Goal: Task Accomplishment & Management: Manage account settings

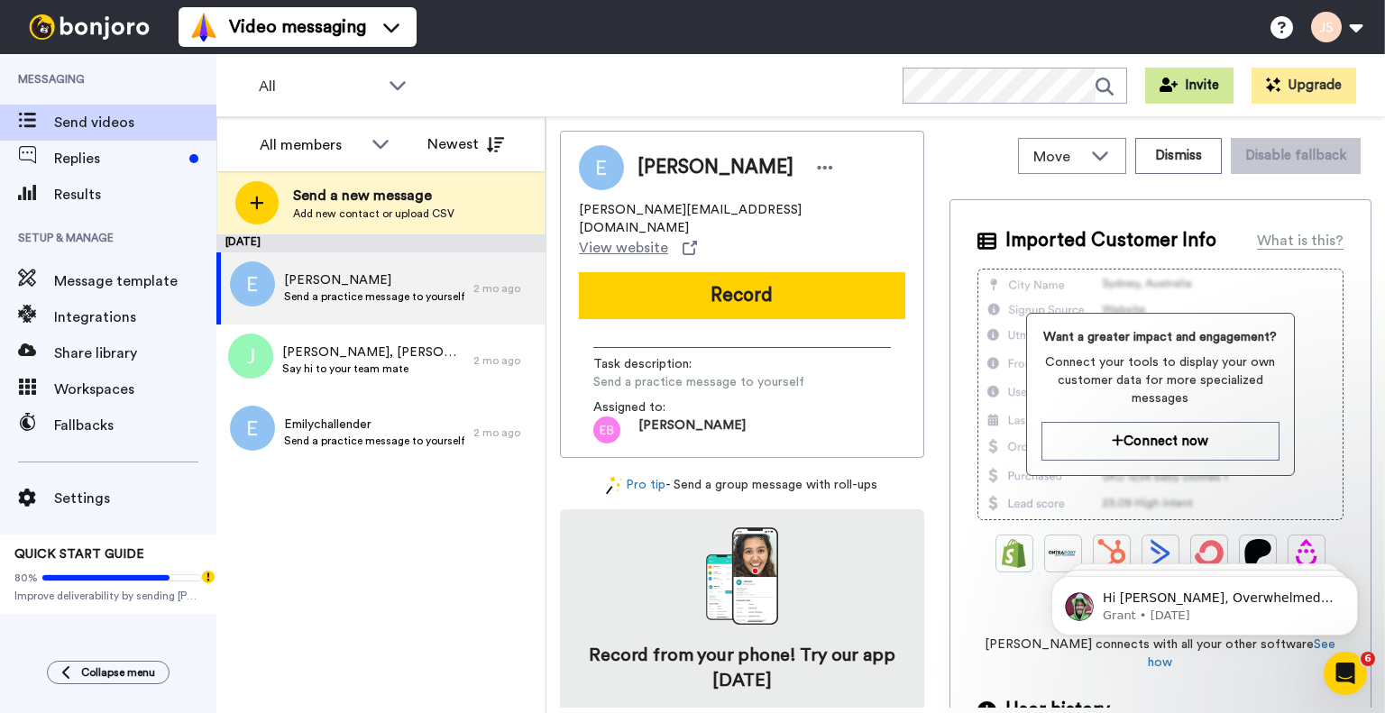
click at [1205, 89] on button "Invite" at bounding box center [1189, 86] width 88 height 36
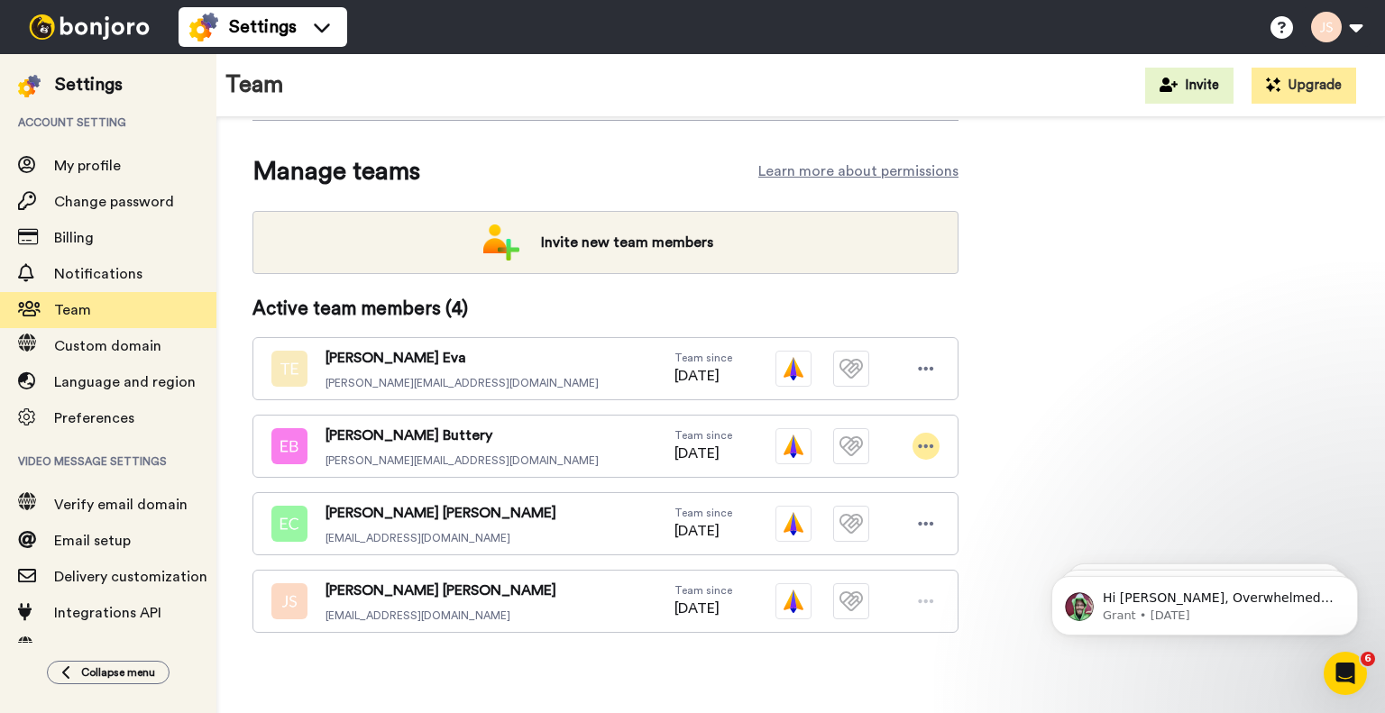
click at [928, 440] on icon at bounding box center [926, 446] width 16 height 18
click at [855, 473] on li "Edit user" at bounding box center [849, 477] width 182 height 29
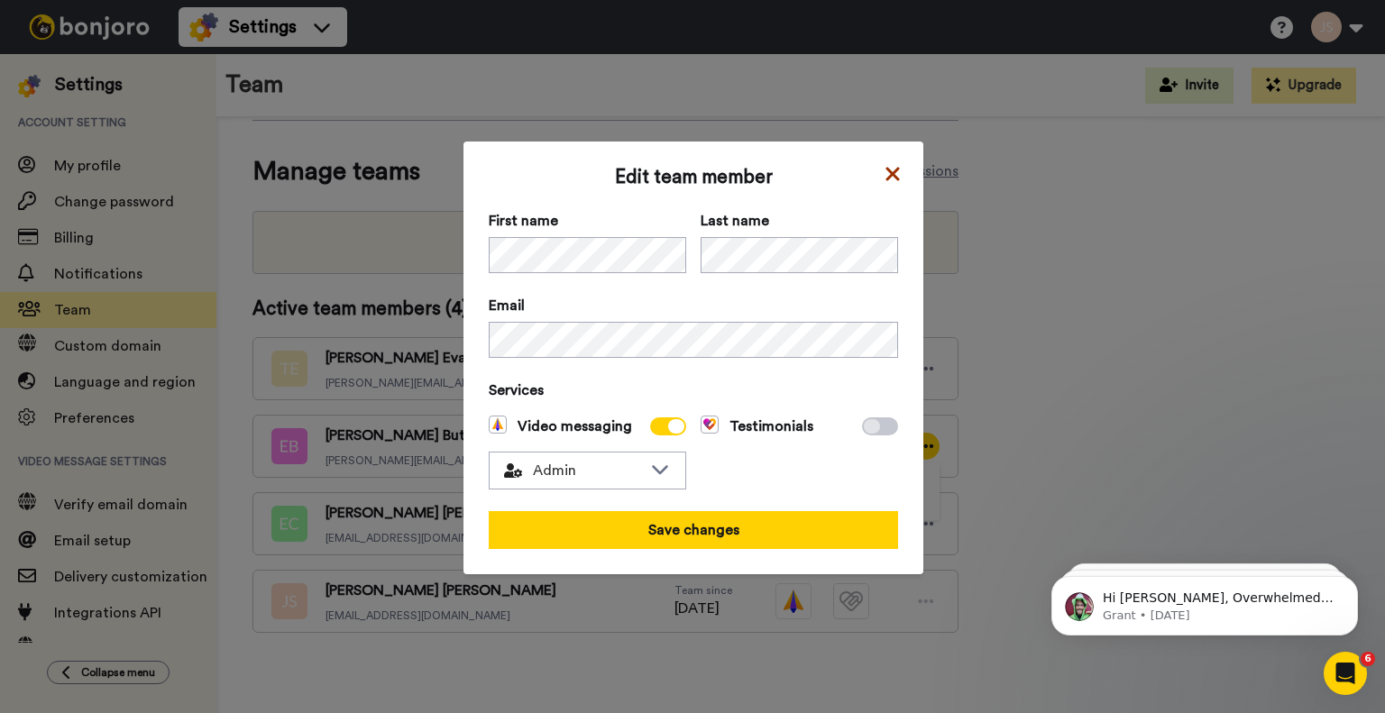
click at [891, 171] on icon at bounding box center [893, 174] width 18 height 22
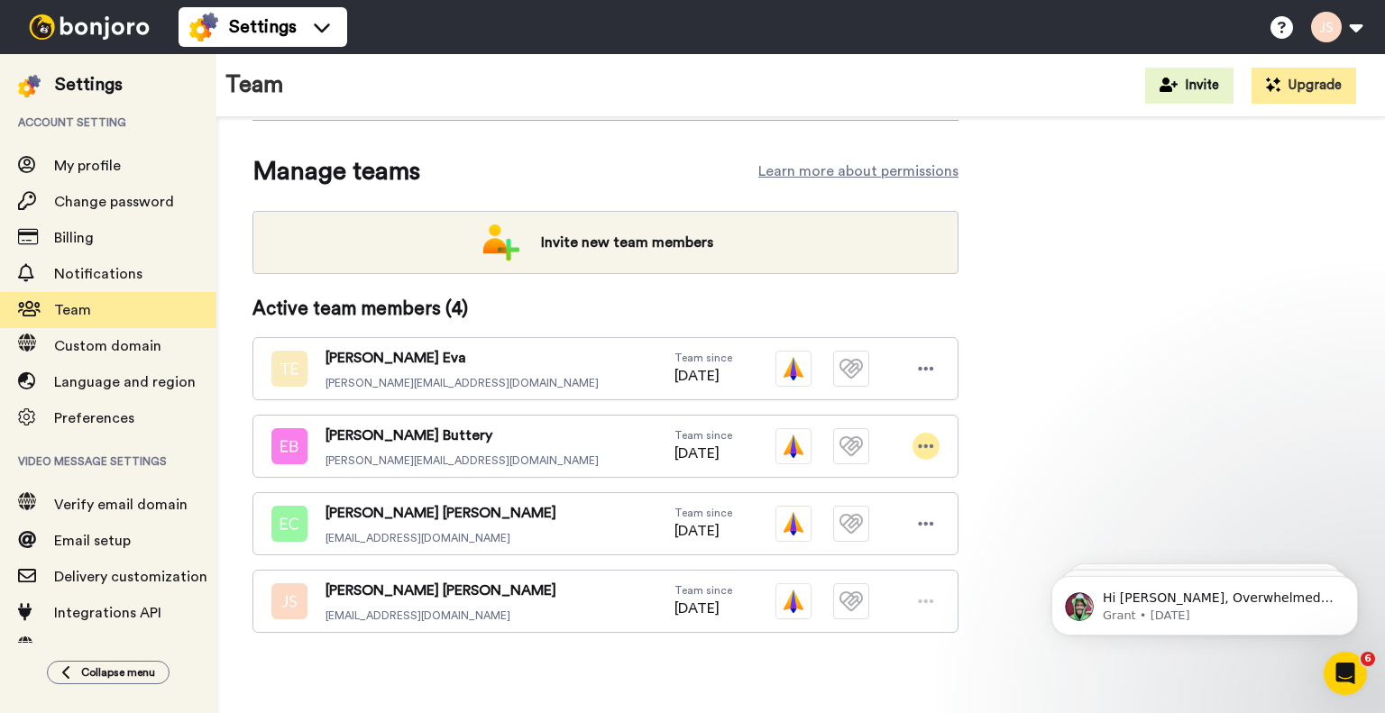
click at [930, 438] on icon at bounding box center [926, 446] width 16 height 18
click at [850, 510] on li "Delete user" at bounding box center [849, 506] width 182 height 29
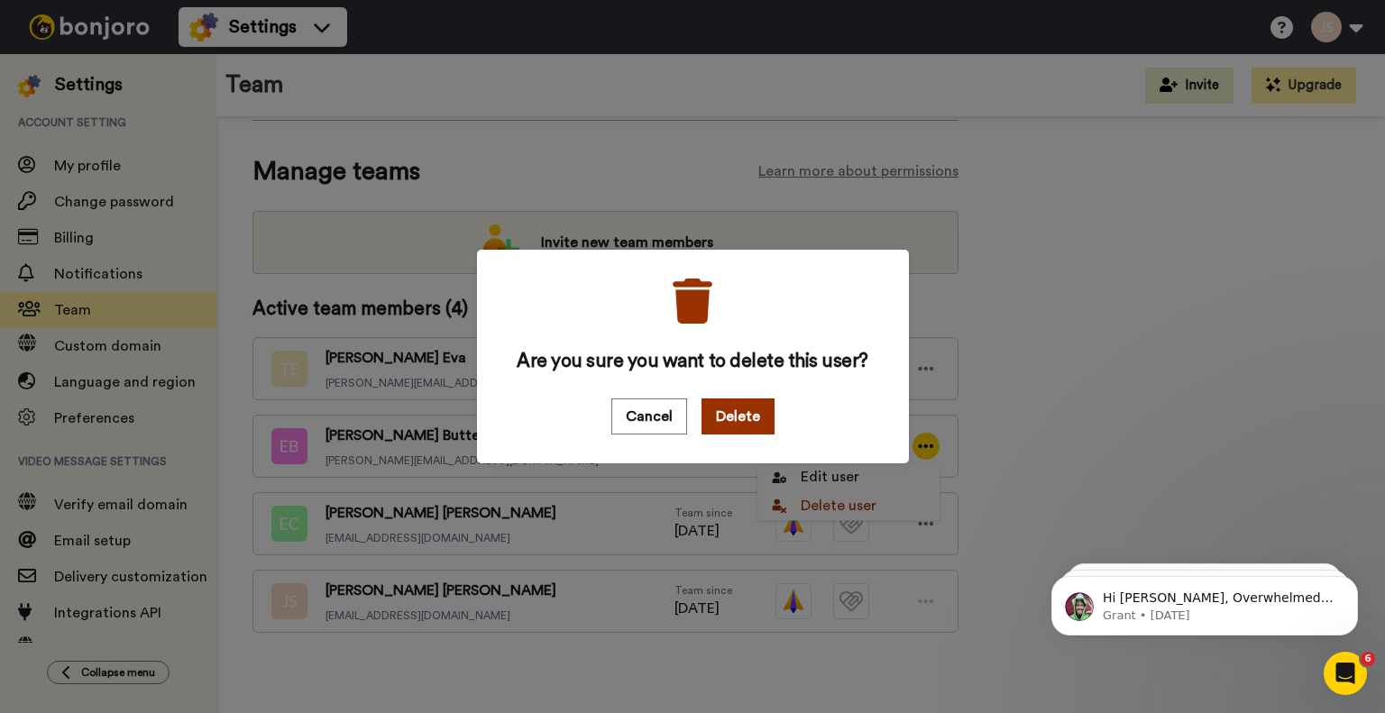
click at [733, 405] on button "Delete" at bounding box center [738, 417] width 73 height 36
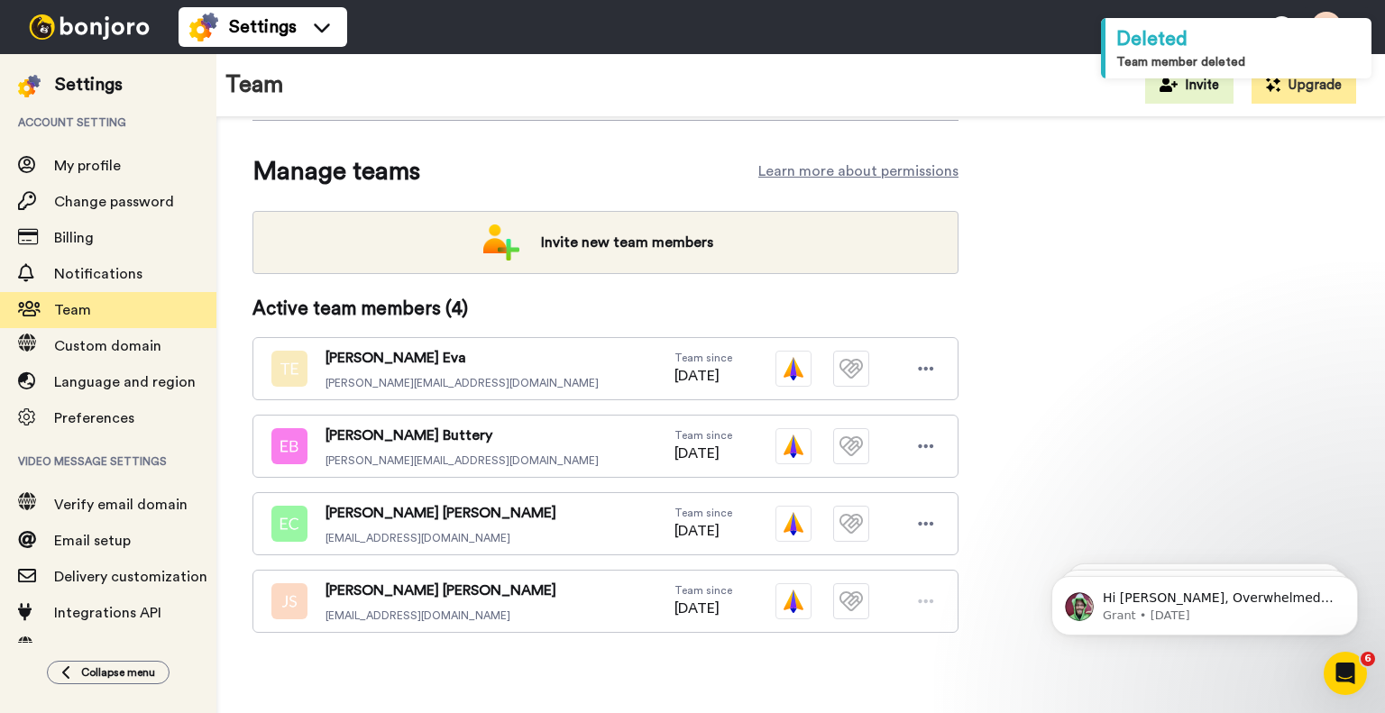
scroll to position [98, 0]
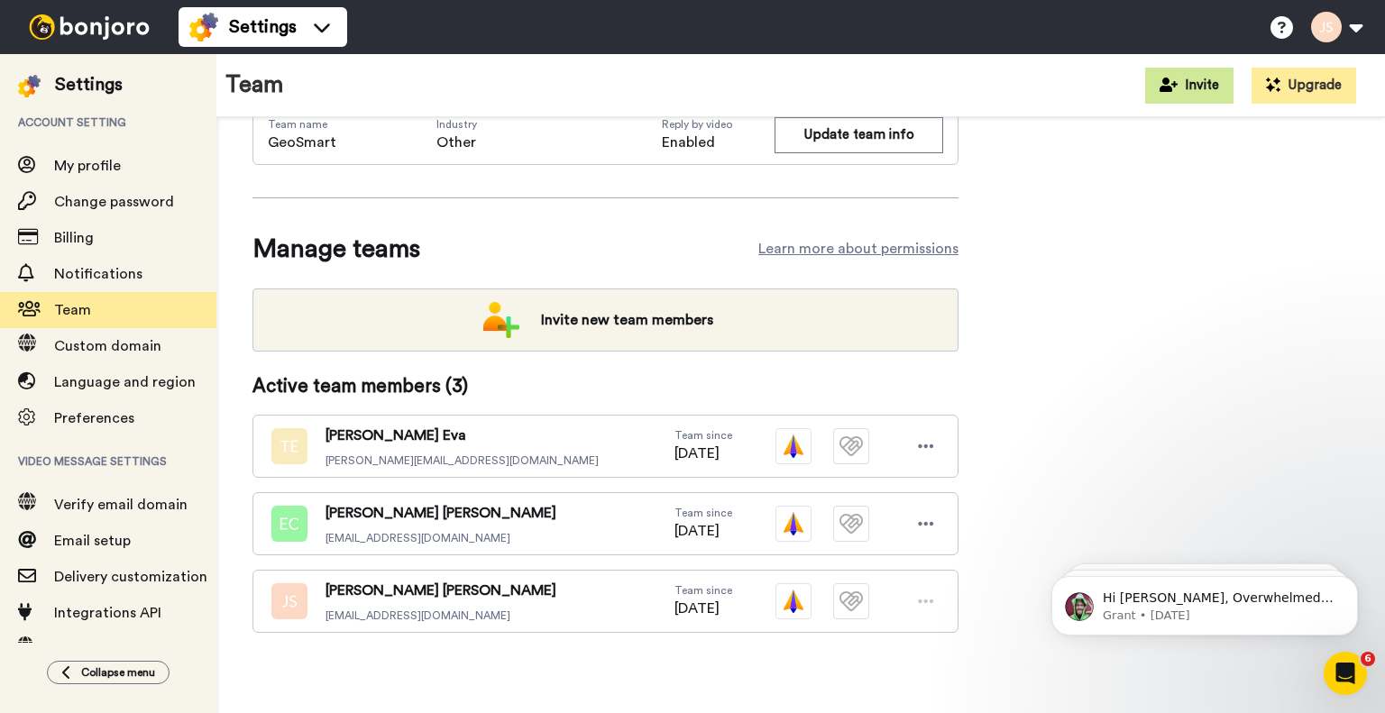
click at [1208, 84] on button "Invite" at bounding box center [1189, 86] width 88 height 36
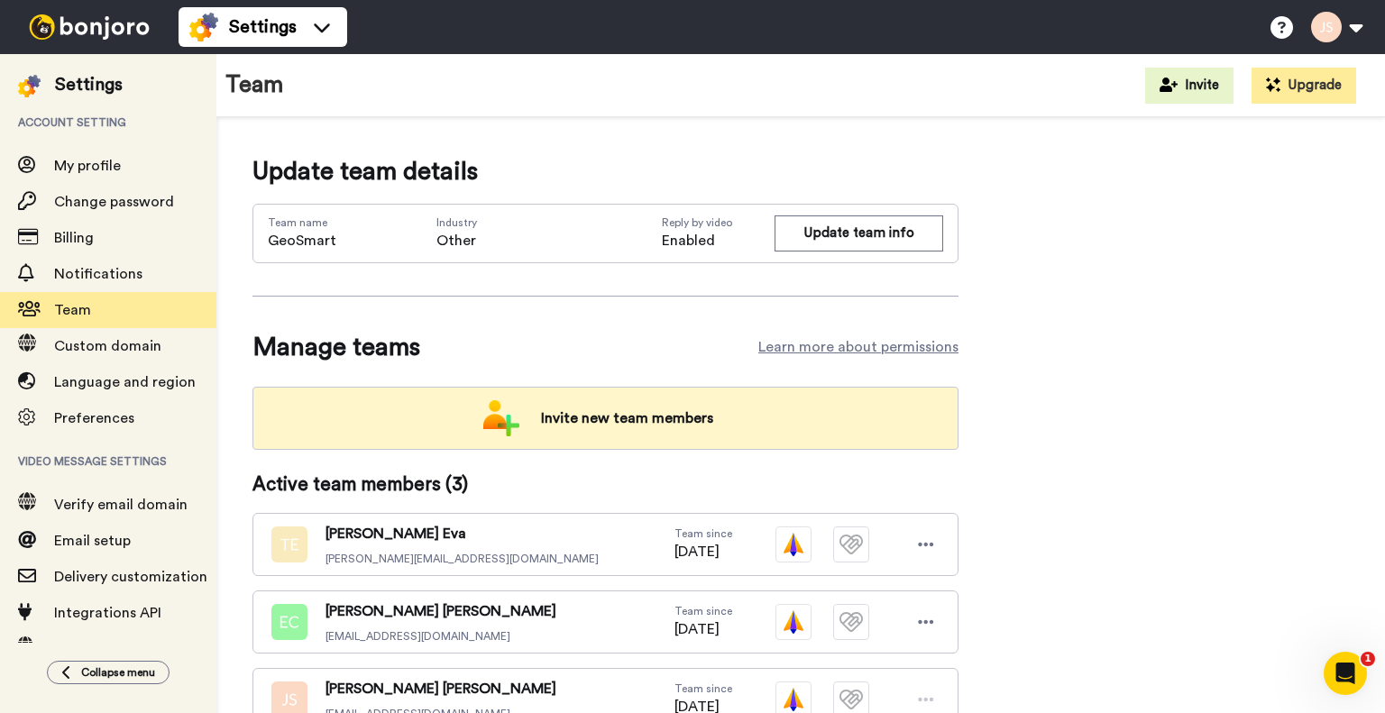
click at [633, 403] on span "Invite new team members" at bounding box center [627, 418] width 201 height 36
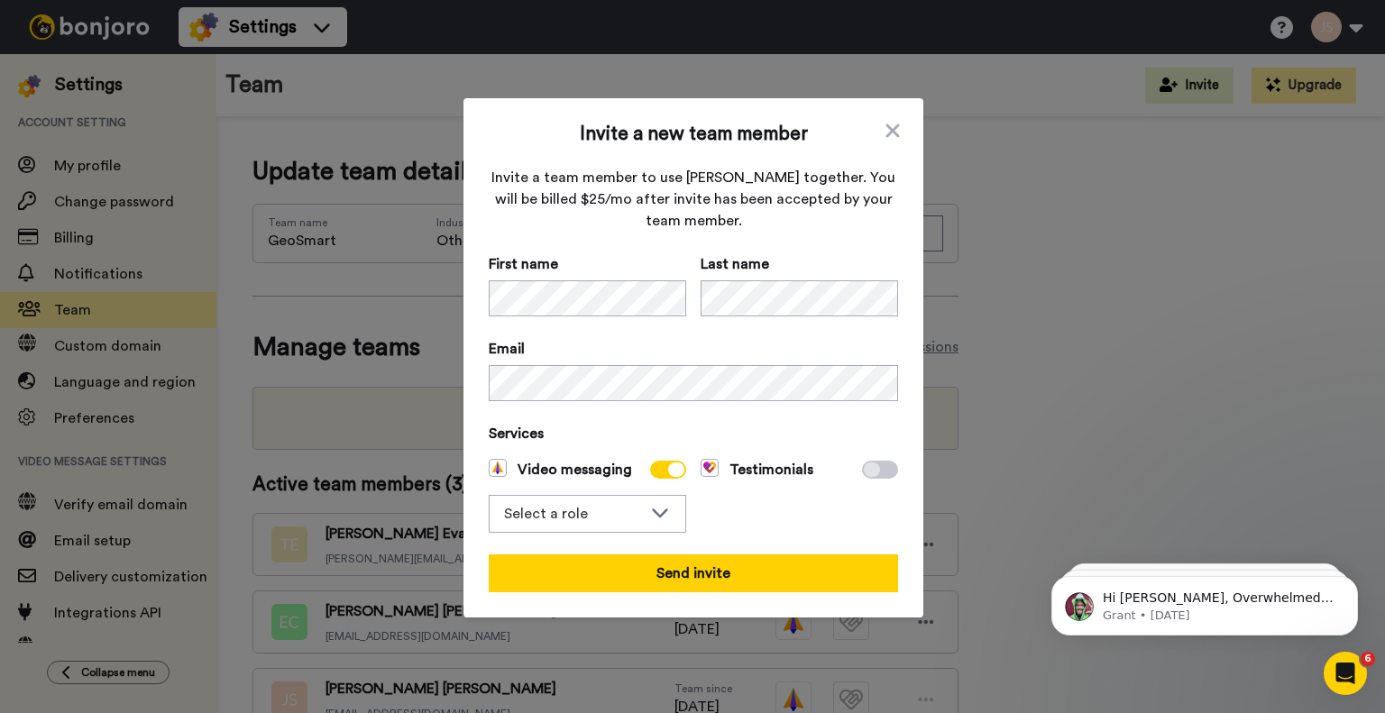
click at [613, 412] on div "Invite a new team member Invite a team member to use Bonjoro together. You will…" at bounding box center [693, 358] width 409 height 469
click at [635, 519] on div "Select a role" at bounding box center [588, 514] width 196 height 36
click at [610, 551] on li "Admin" at bounding box center [588, 552] width 198 height 29
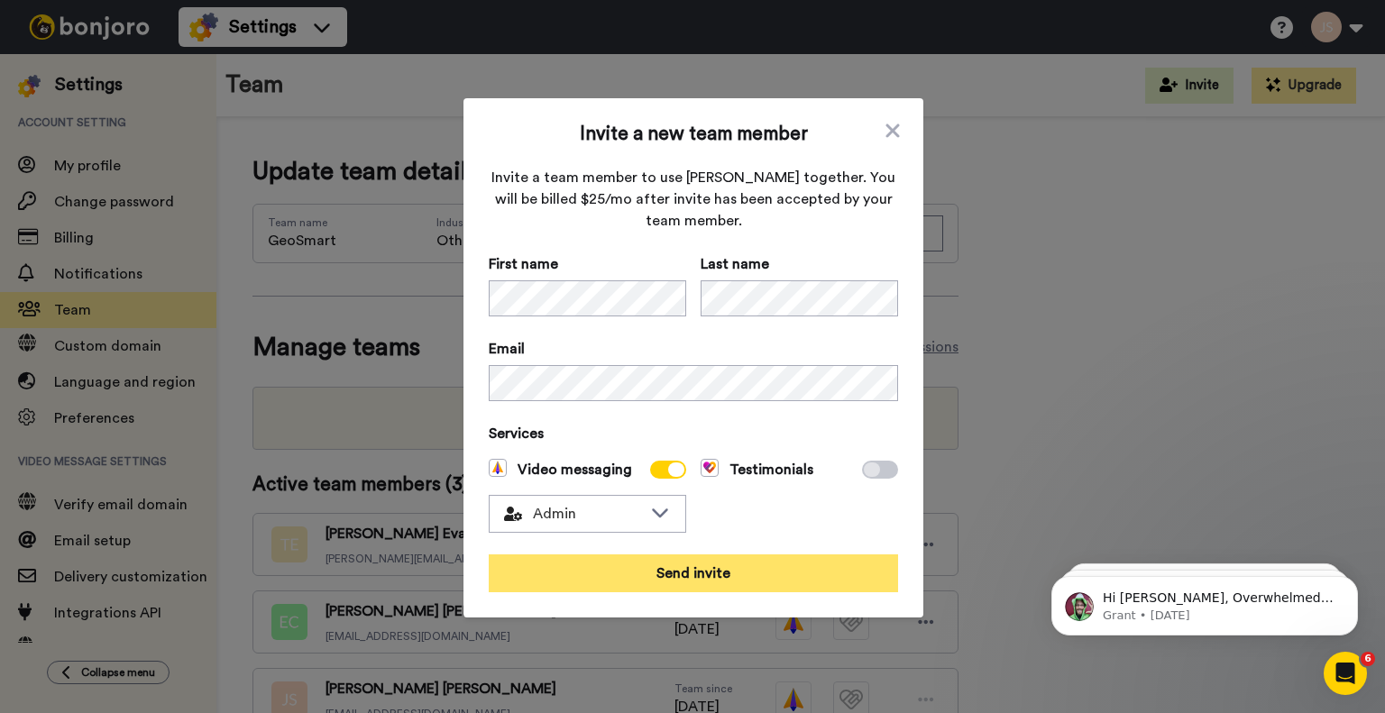
click at [680, 574] on button "Send invite" at bounding box center [693, 574] width 409 height 38
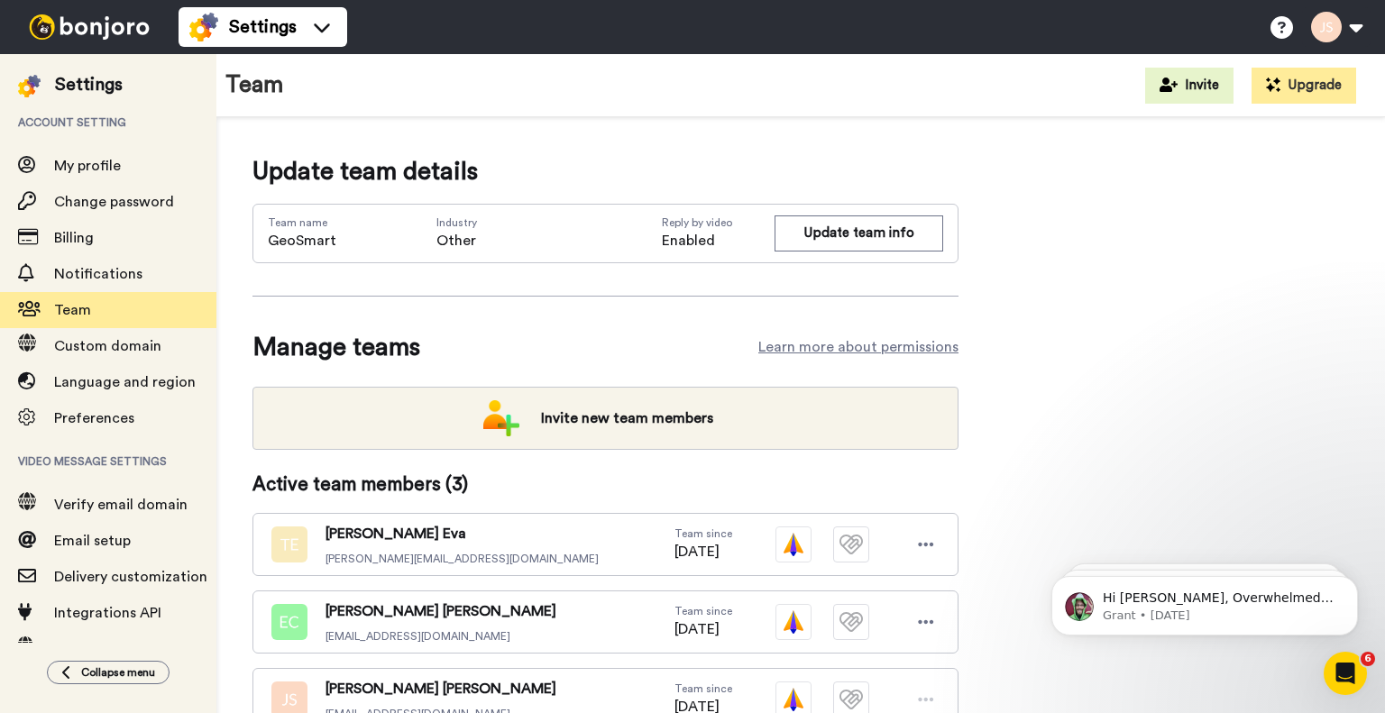
click at [1165, 327] on div "Update team details Team name GeoSmart Industry Other Reply by video Enabled Up…" at bounding box center [801, 534] width 1097 height 762
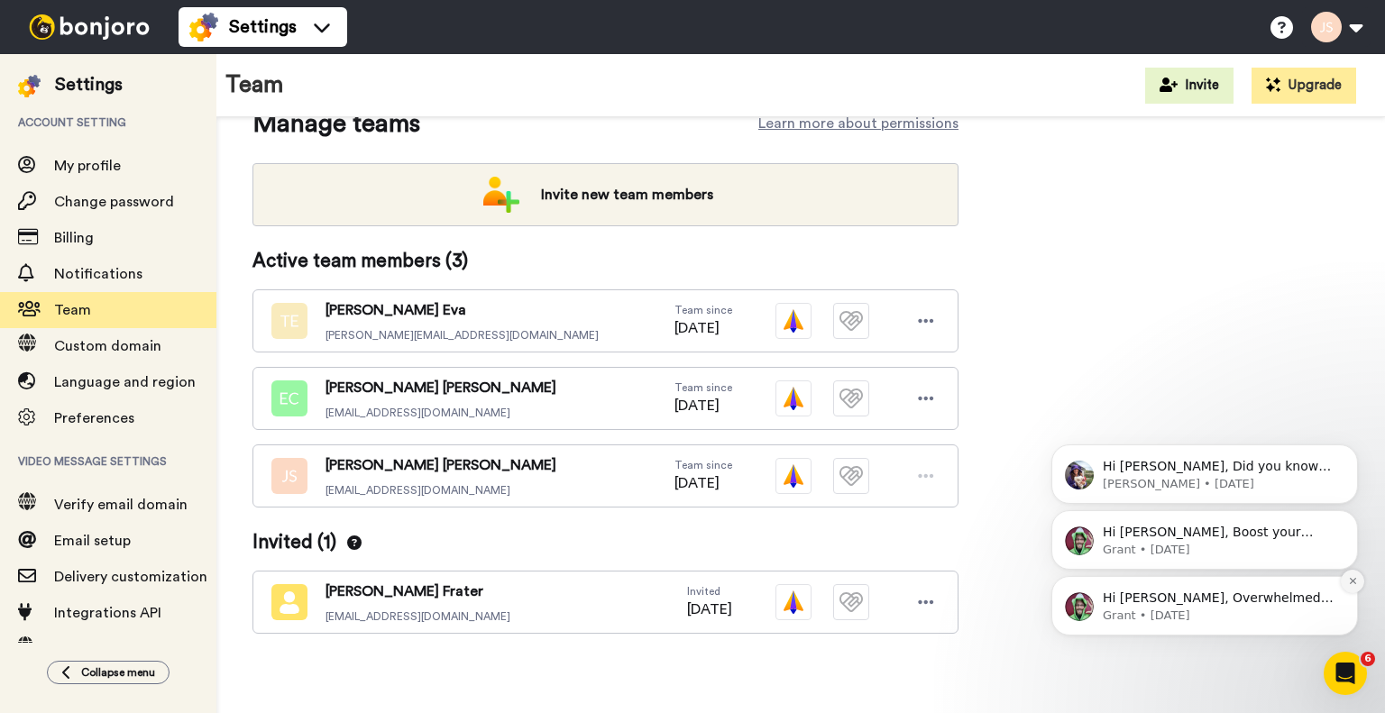
click at [1355, 581] on icon "Dismiss notification" at bounding box center [1353, 581] width 10 height 10
click at [1351, 583] on icon "Dismiss notification" at bounding box center [1353, 581] width 10 height 10
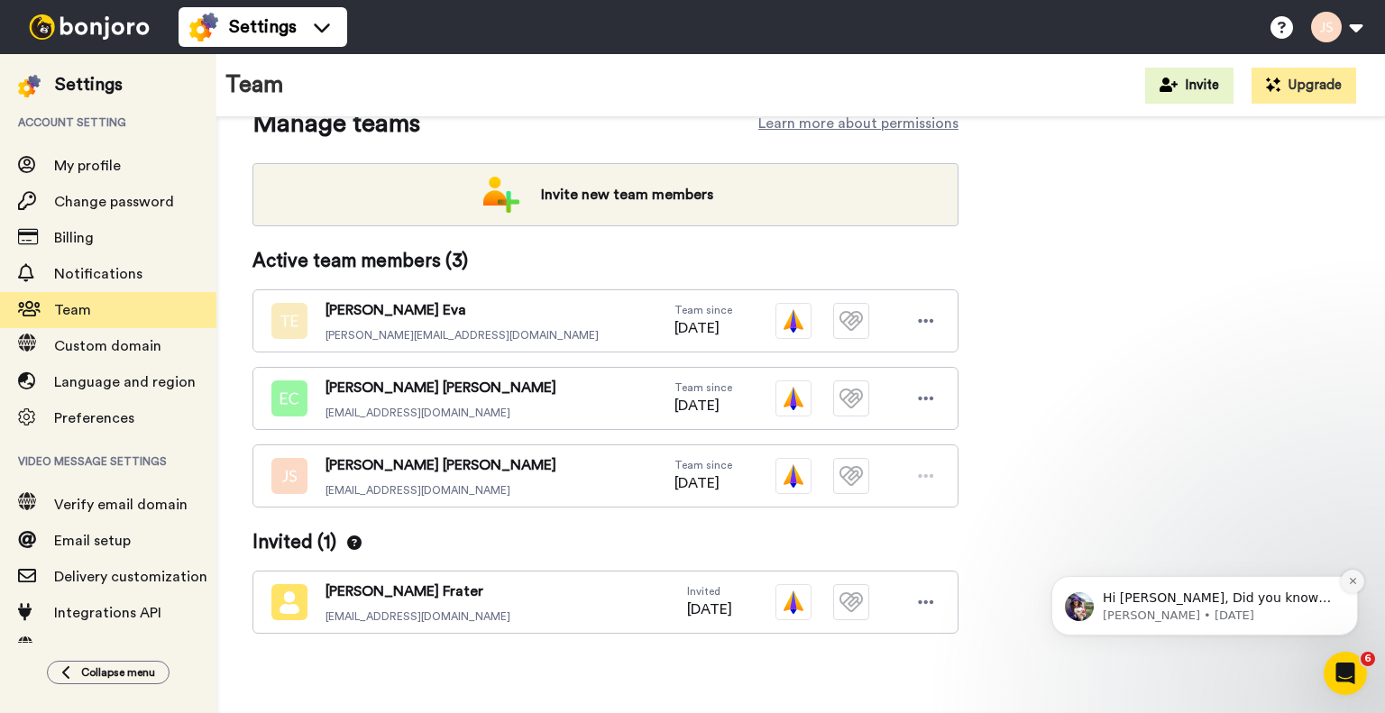
click at [1351, 577] on icon "Dismiss notification" at bounding box center [1353, 581] width 10 height 10
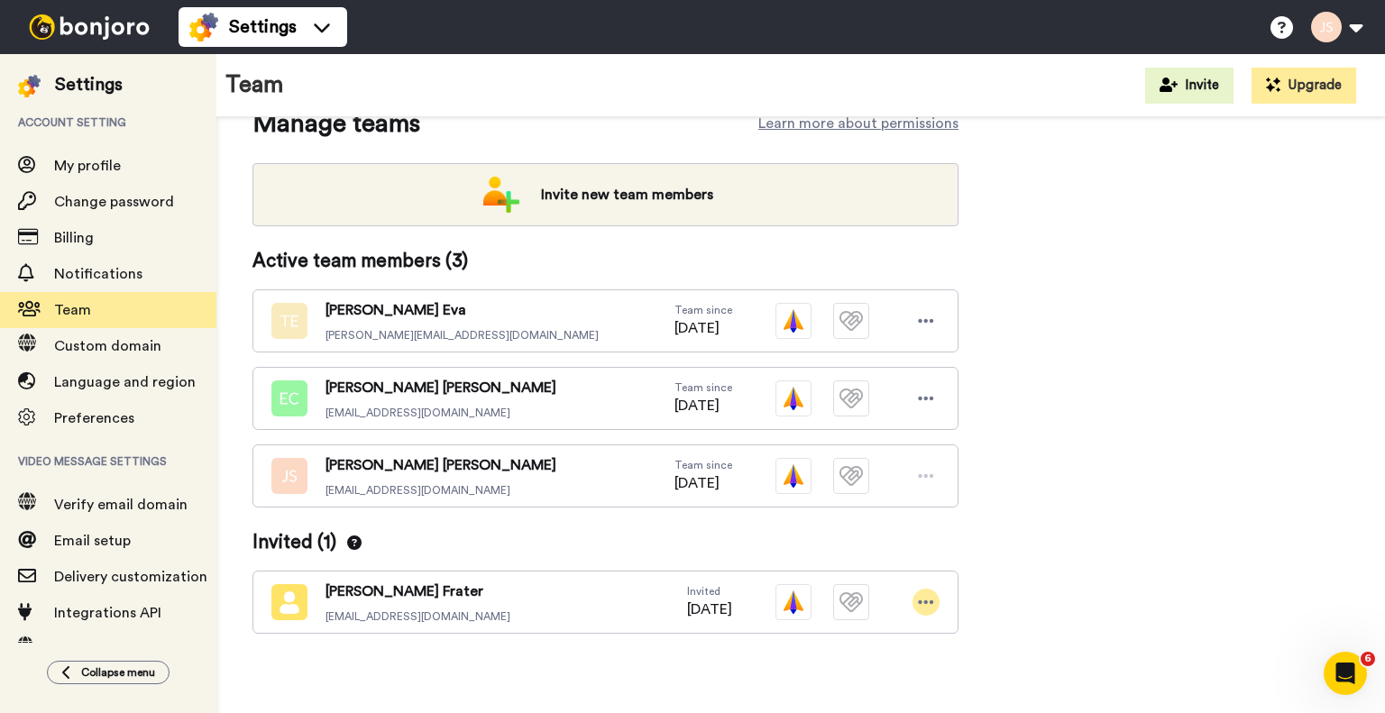
click at [916, 605] on div at bounding box center [926, 602] width 27 height 27
click at [878, 694] on li "Cancel invite" at bounding box center [849, 689] width 182 height 29
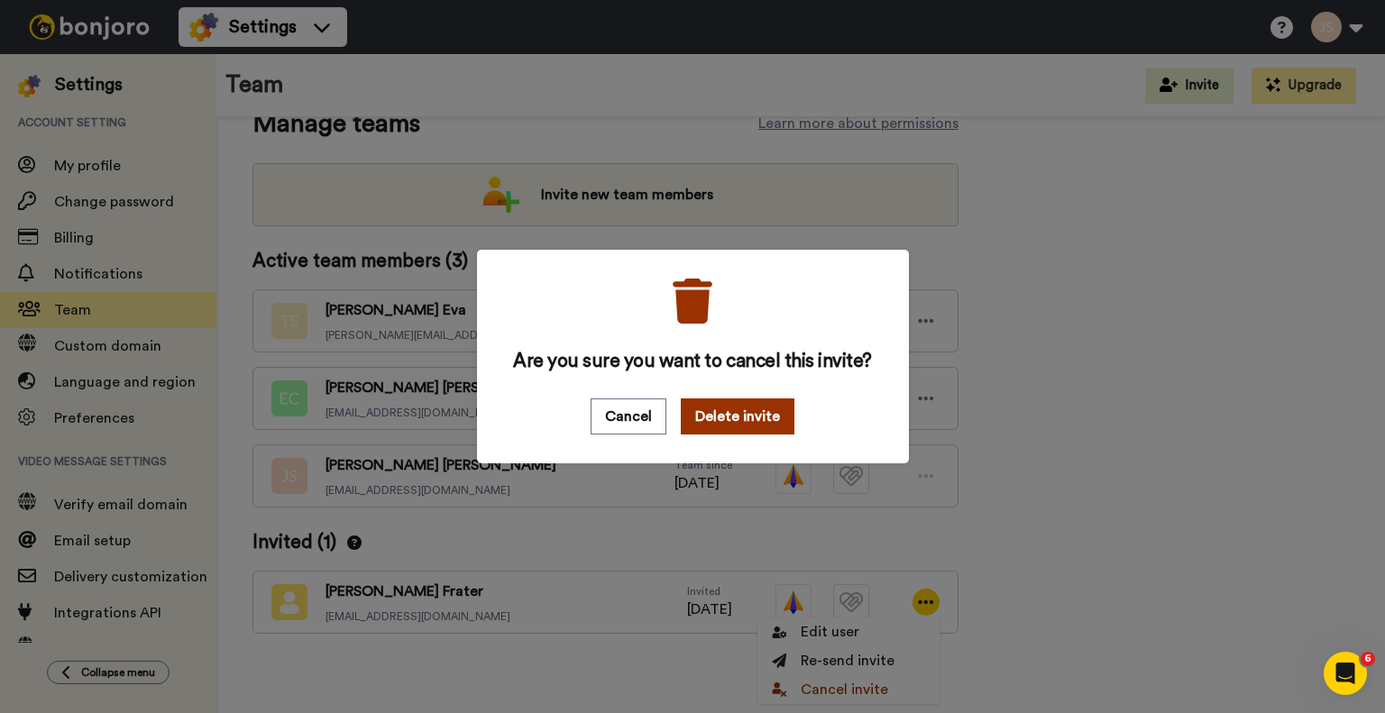
click at [738, 410] on button "Delete invite" at bounding box center [738, 417] width 114 height 36
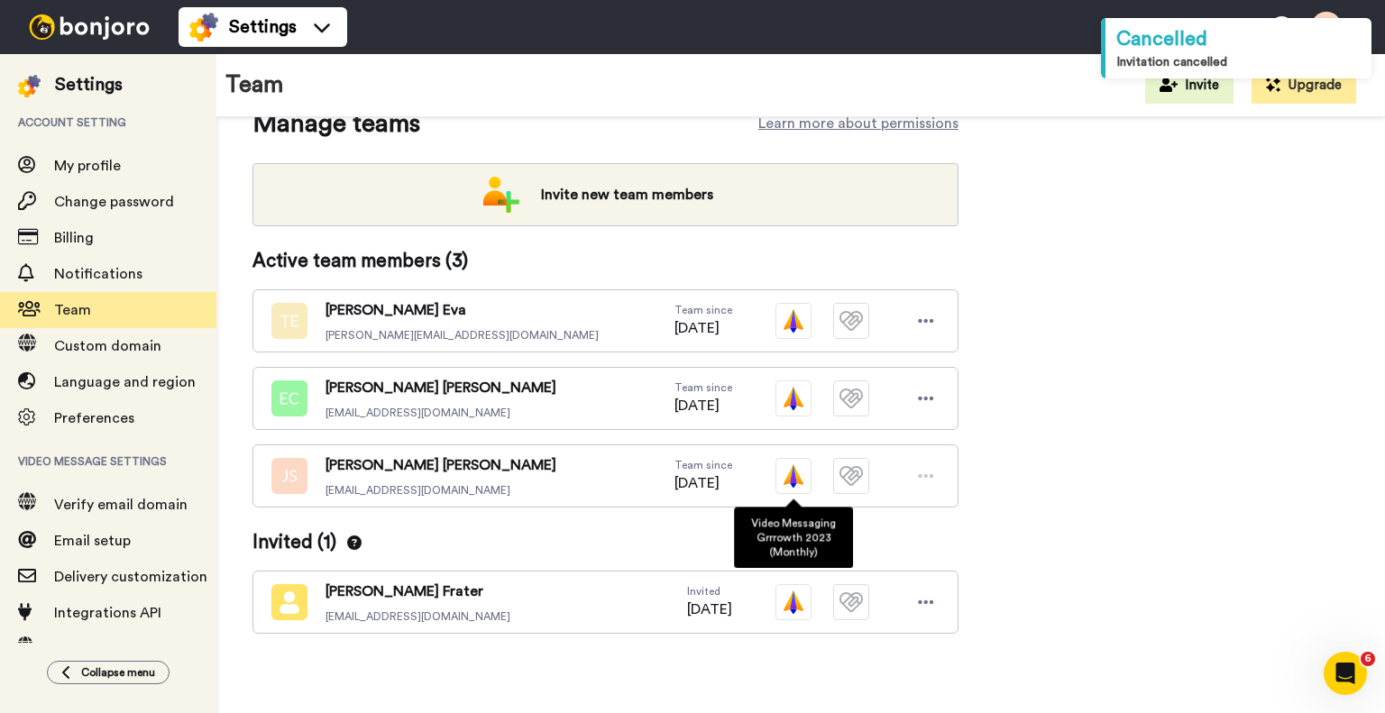
scroll to position [176, 0]
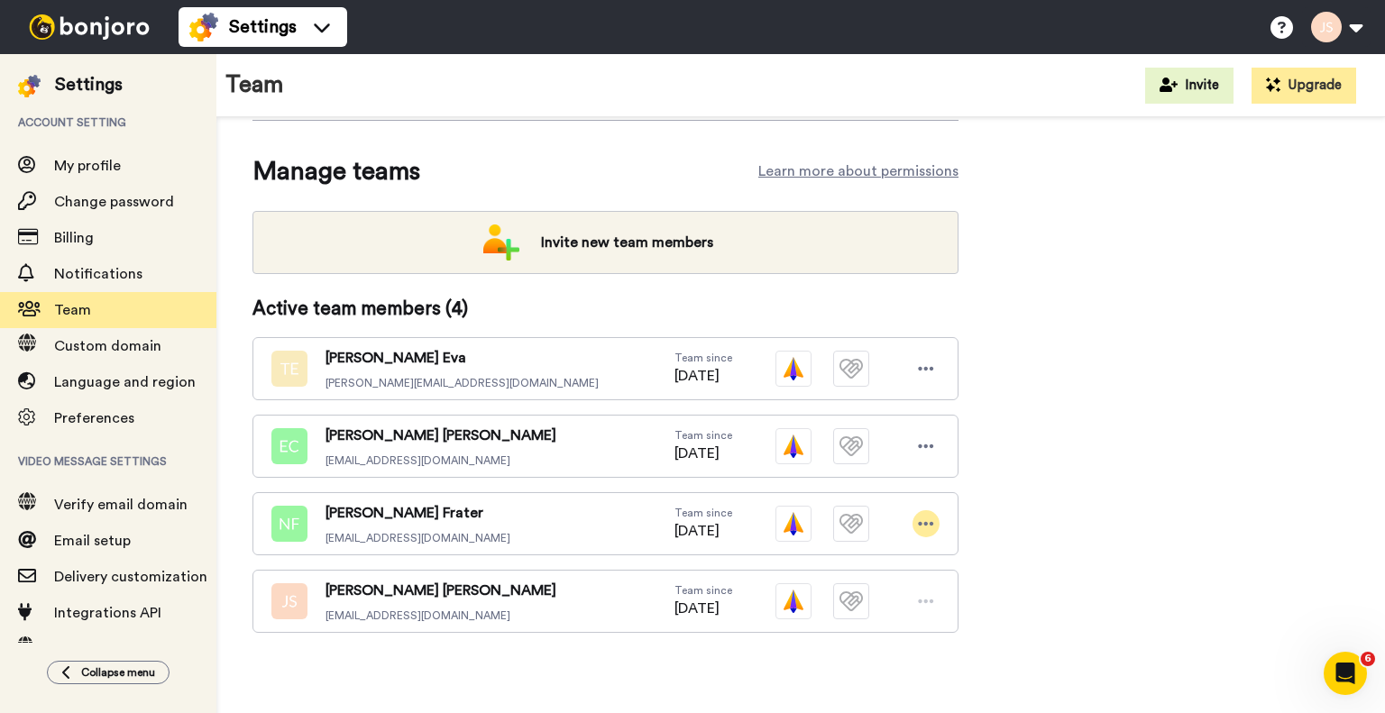
click at [927, 515] on icon at bounding box center [926, 524] width 16 height 18
click at [851, 552] on li "Edit user" at bounding box center [849, 554] width 182 height 29
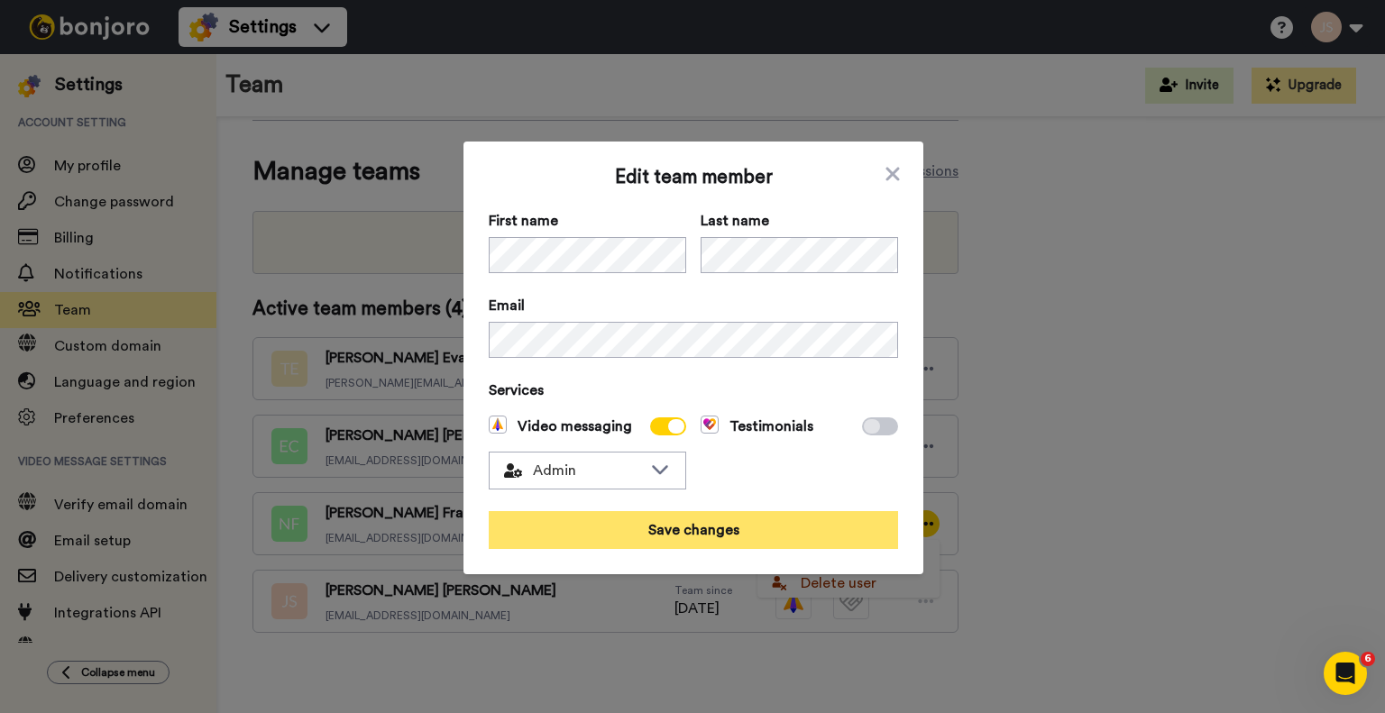
click at [711, 515] on button "Save changes" at bounding box center [693, 530] width 409 height 38
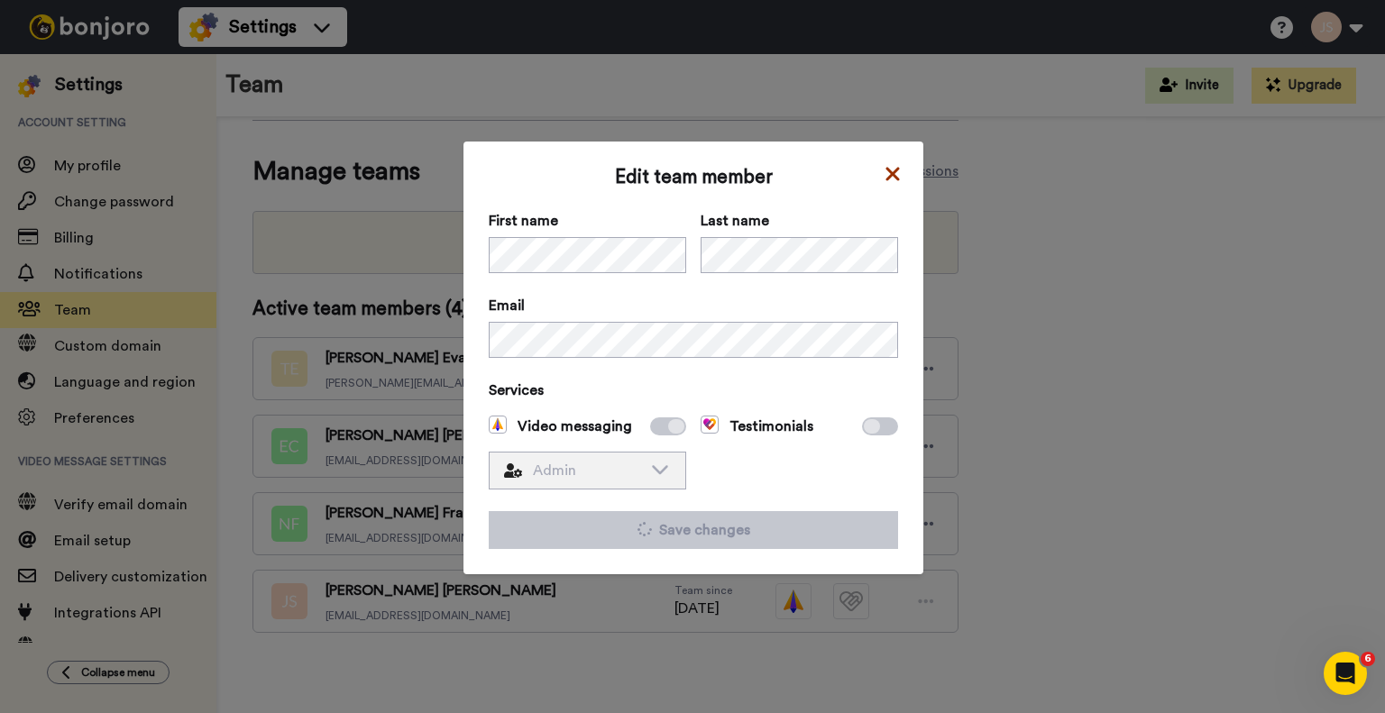
click at [890, 170] on icon at bounding box center [893, 174] width 14 height 14
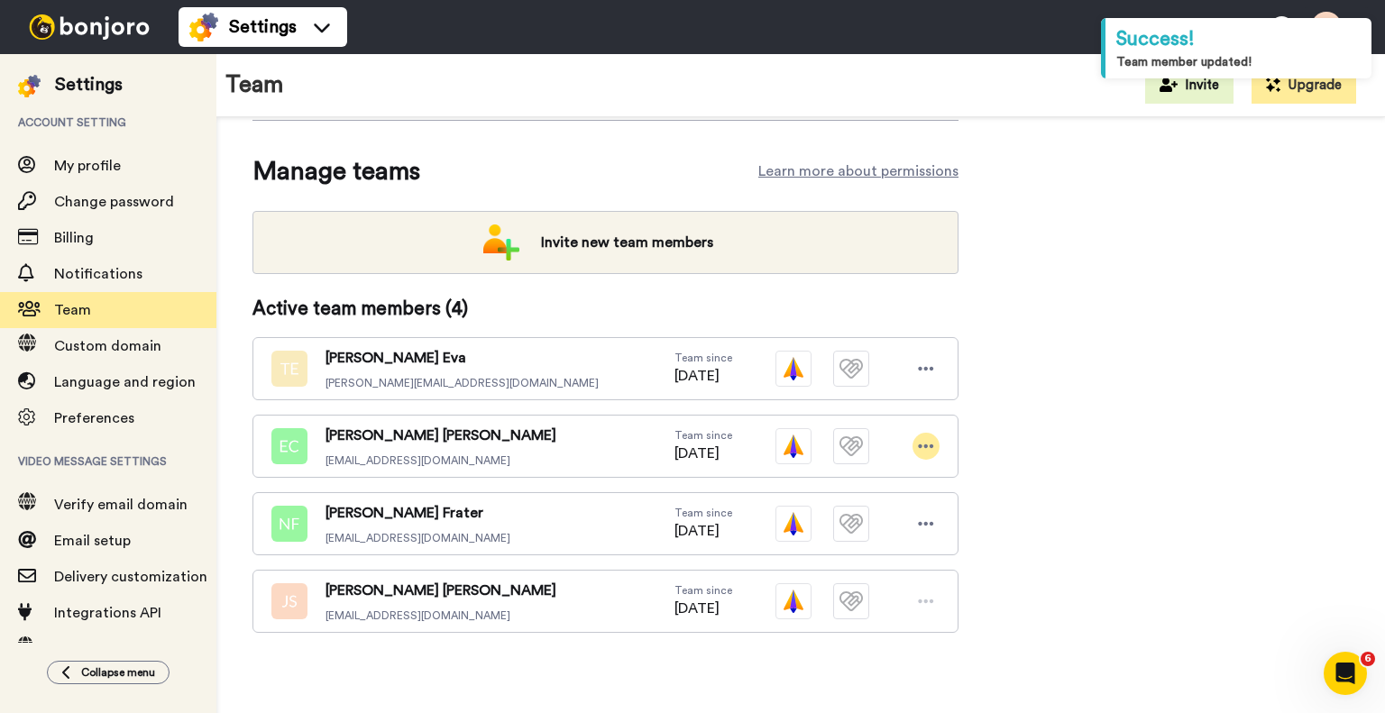
click at [929, 445] on icon at bounding box center [926, 446] width 16 height 18
click at [846, 512] on li "Delete user" at bounding box center [849, 506] width 182 height 29
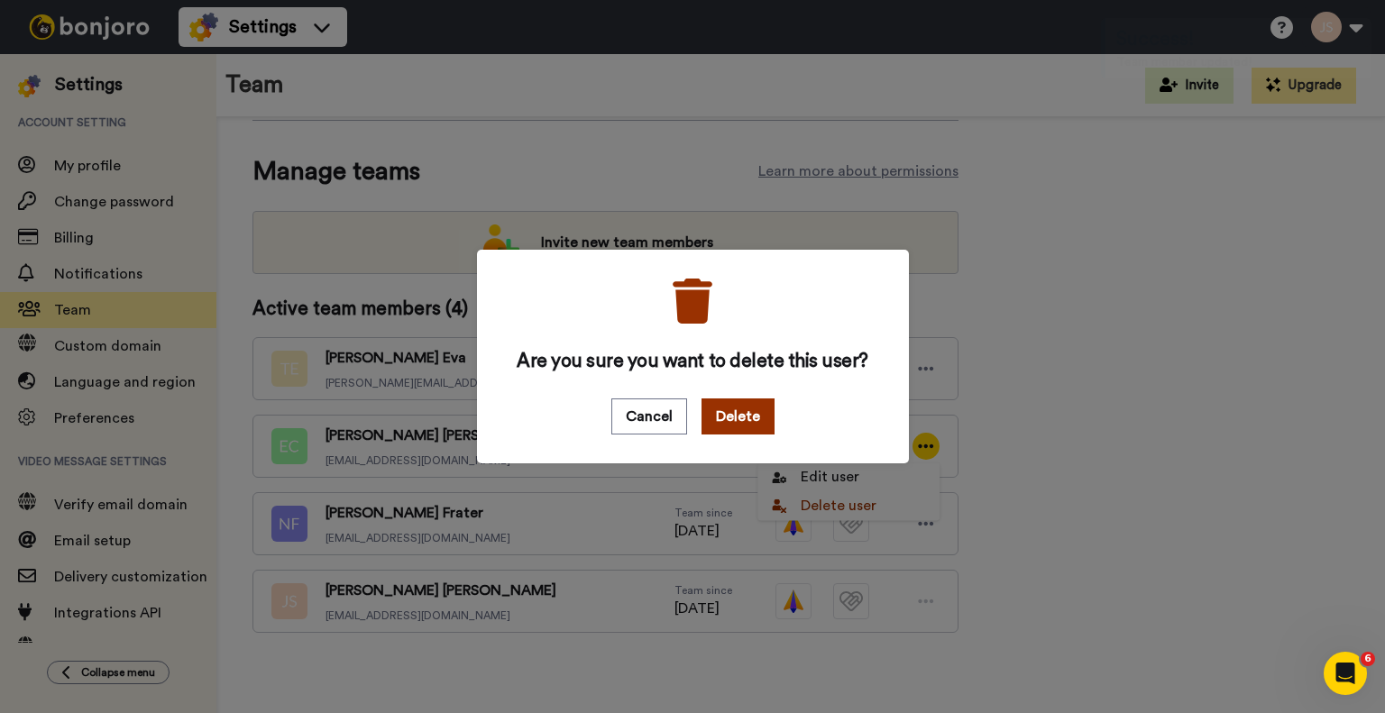
click at [723, 410] on button "Delete" at bounding box center [738, 417] width 73 height 36
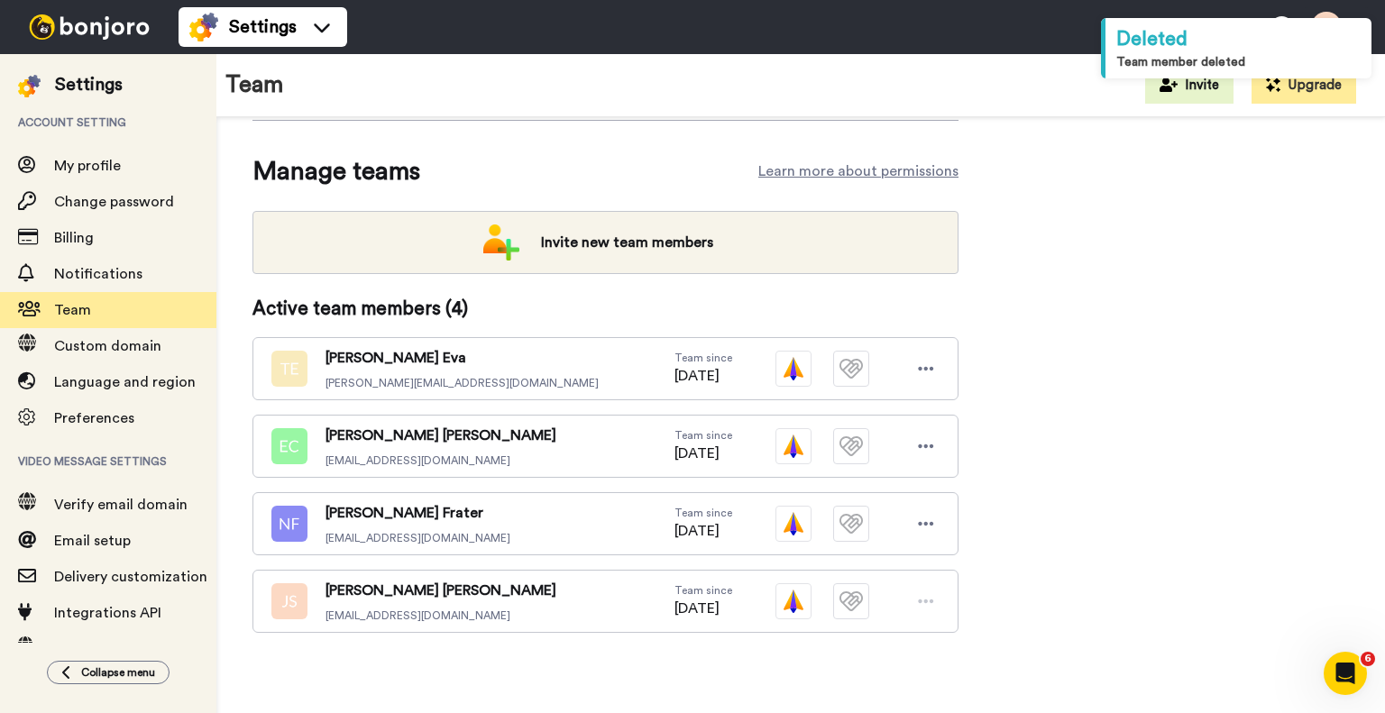
scroll to position [98, 0]
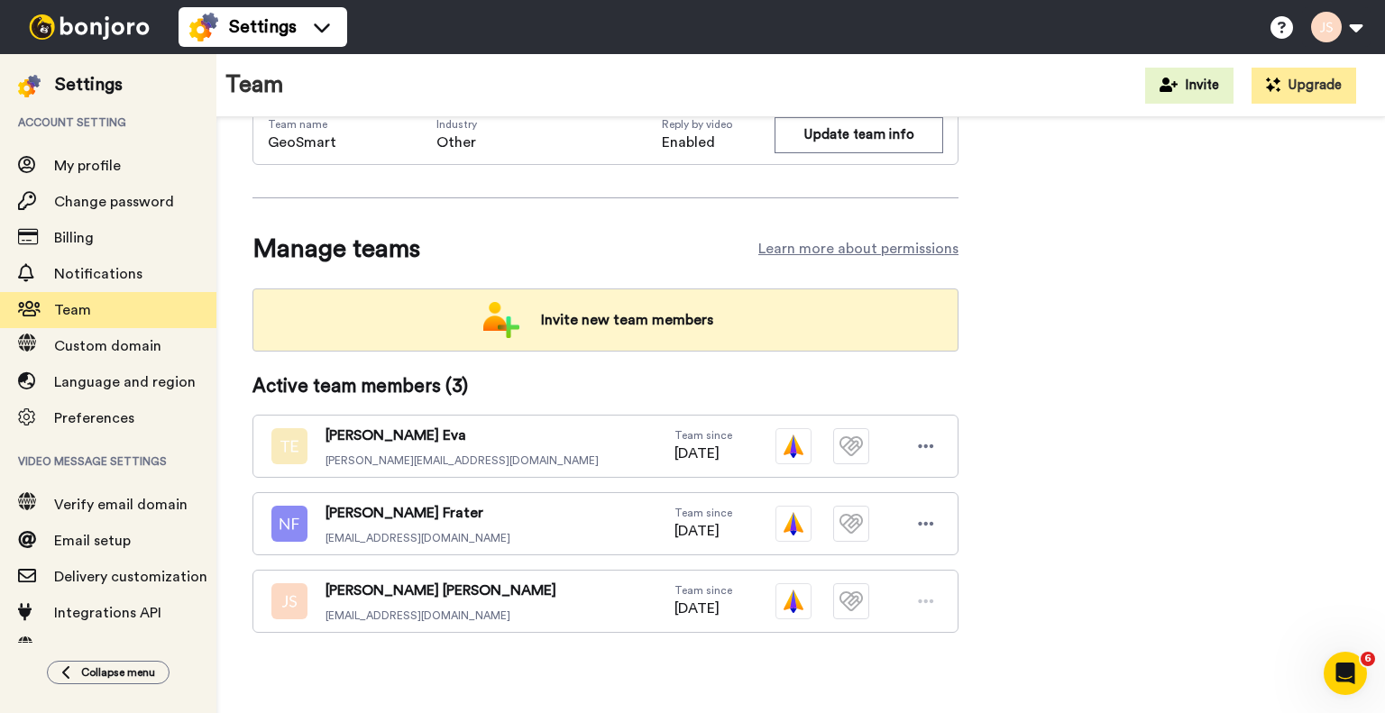
click at [607, 317] on span "Invite new team members" at bounding box center [627, 320] width 201 height 36
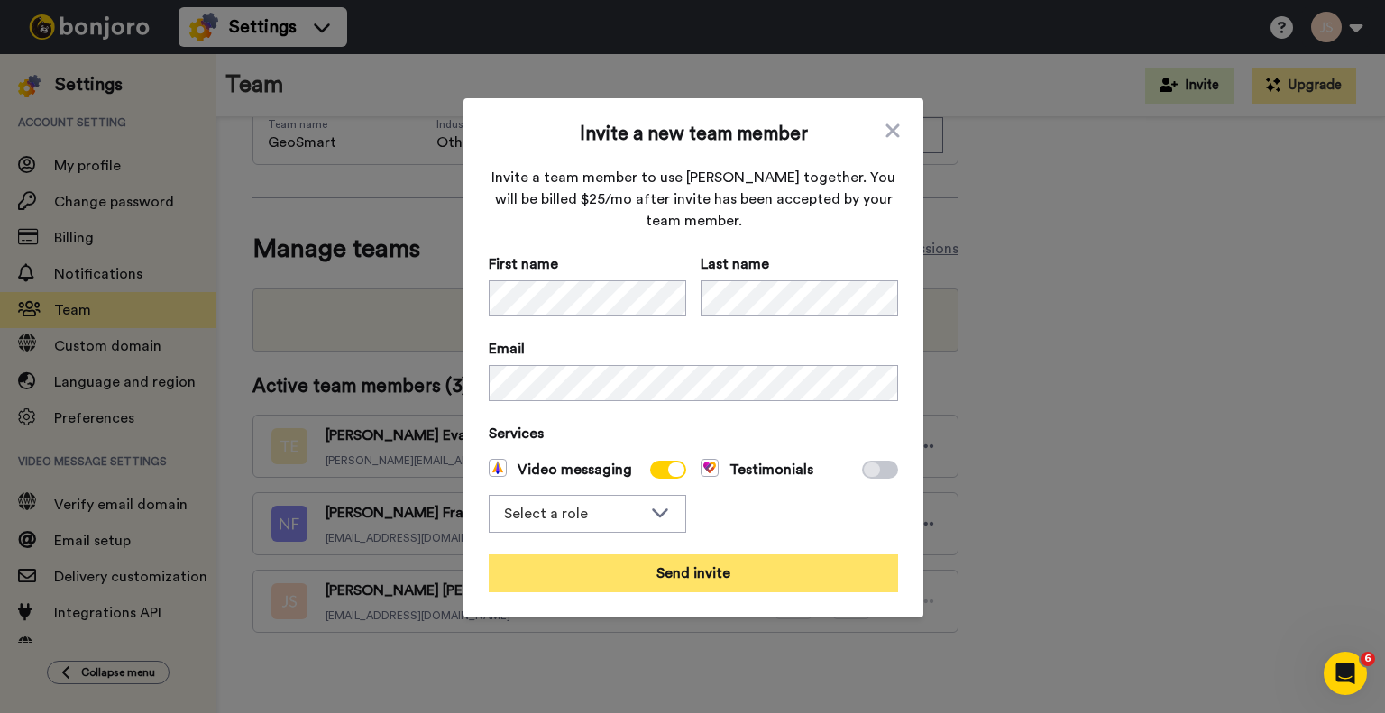
click at [698, 575] on button "Send invite" at bounding box center [693, 574] width 409 height 38
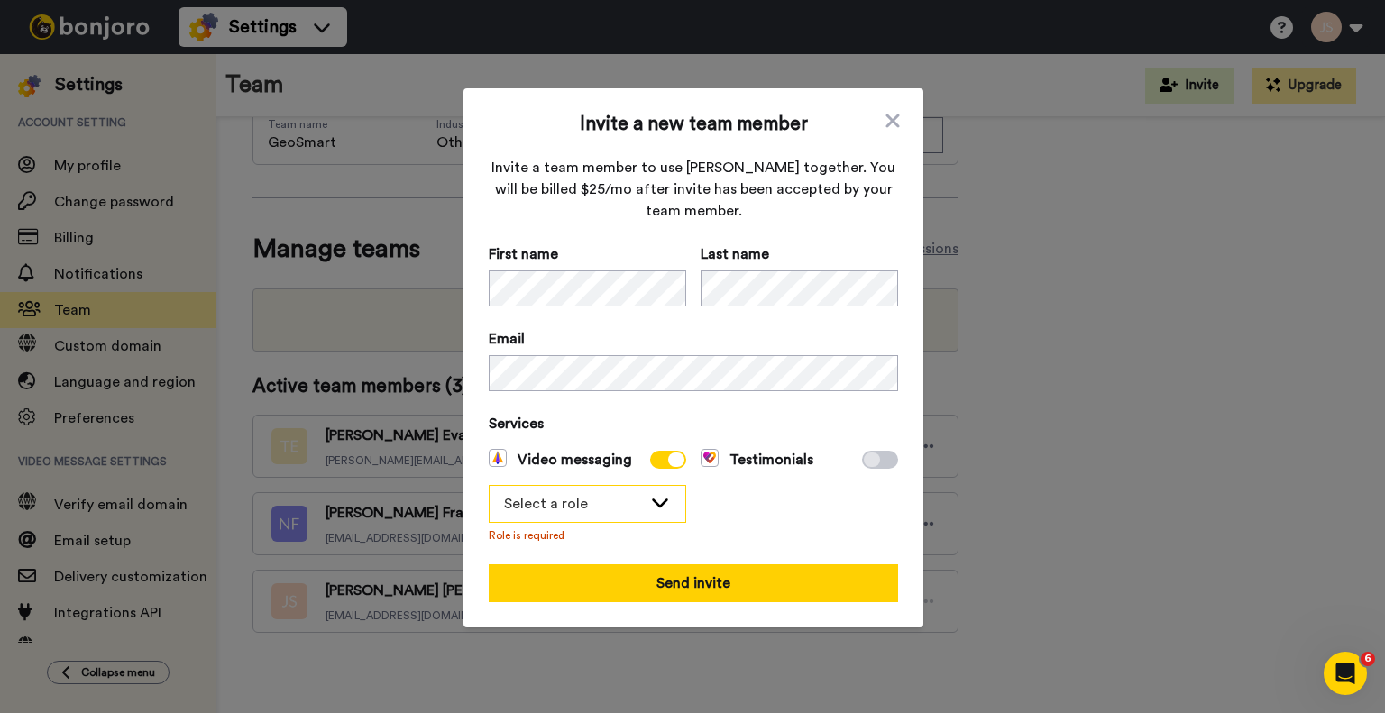
click at [652, 504] on icon at bounding box center [660, 503] width 16 height 9
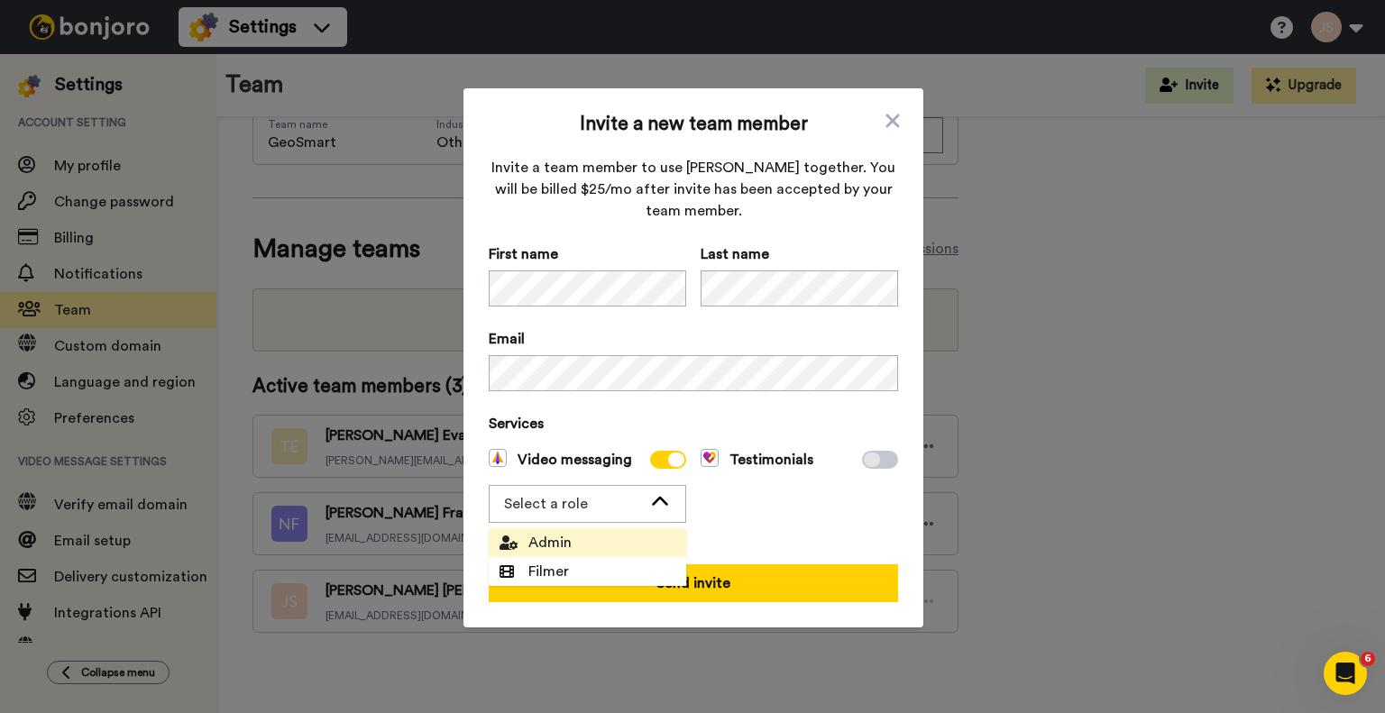
click at [562, 552] on span "Admin" at bounding box center [536, 543] width 72 height 22
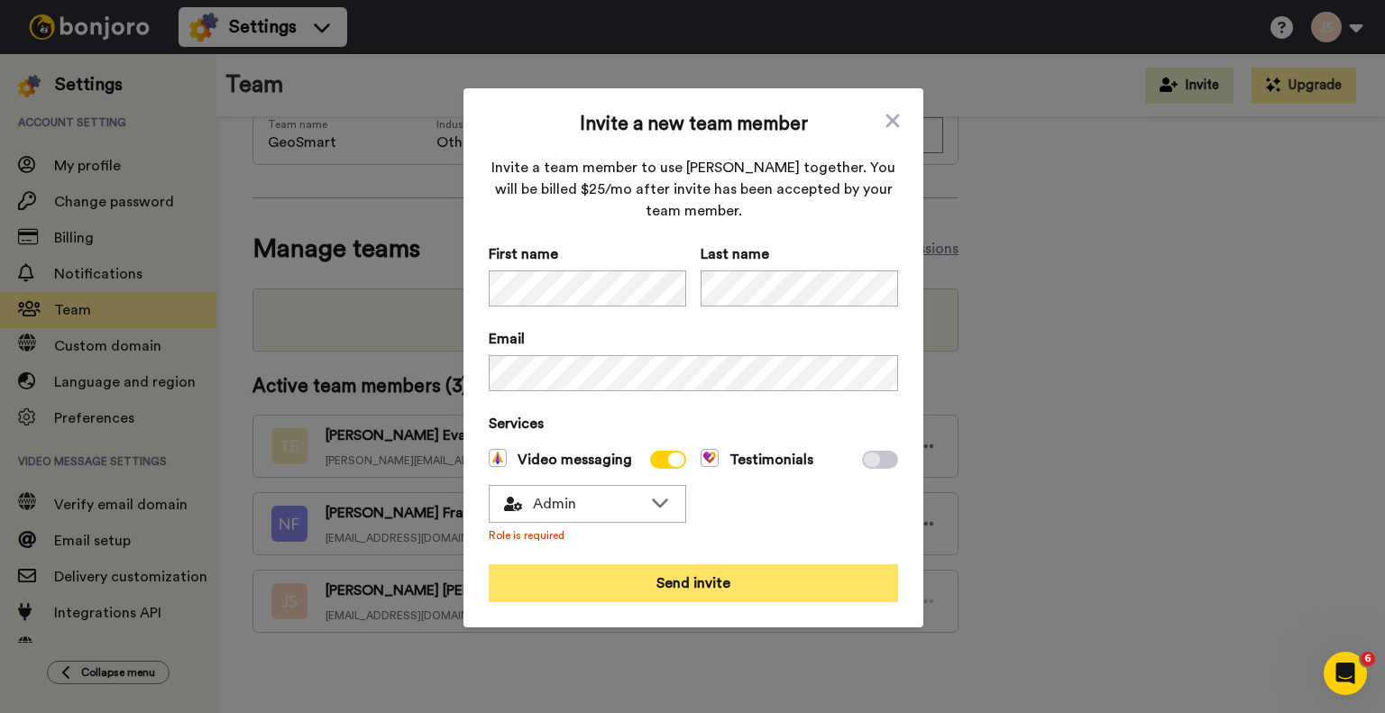
click at [729, 572] on button "Send invite" at bounding box center [693, 584] width 409 height 38
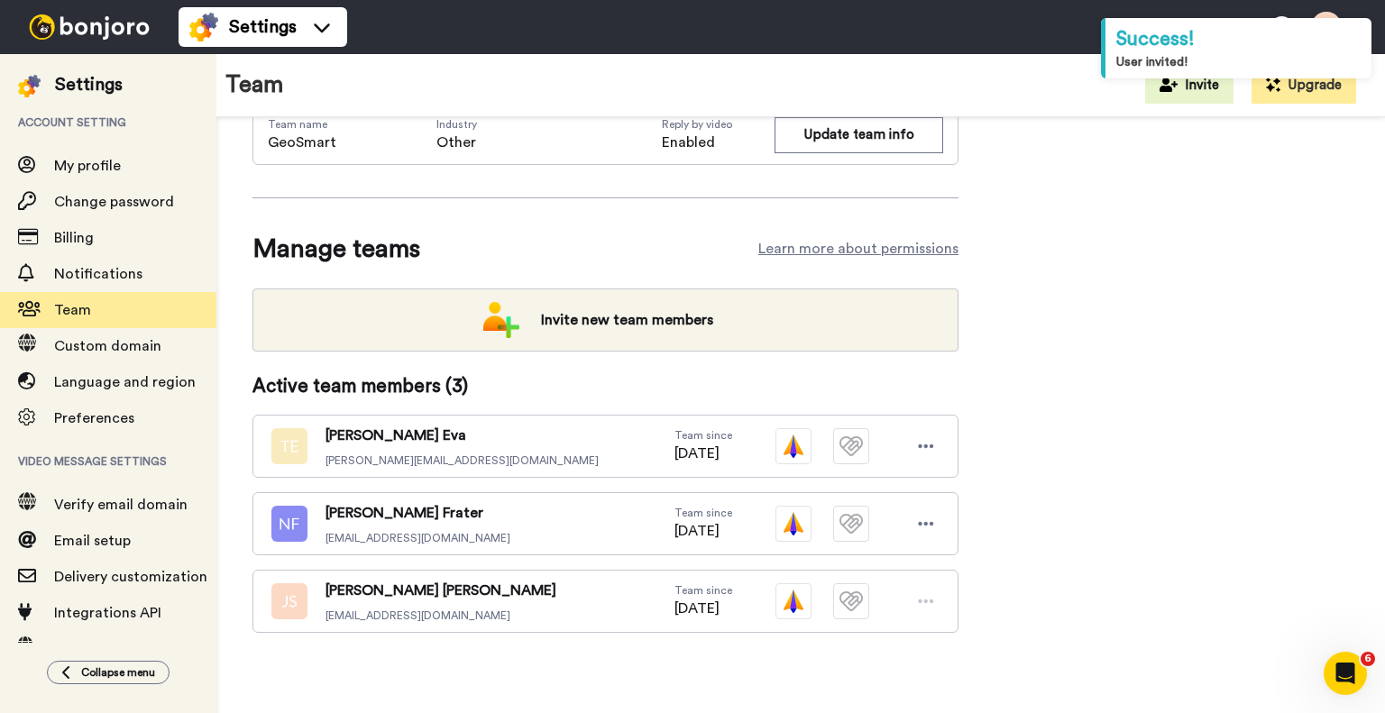
scroll to position [224, 0]
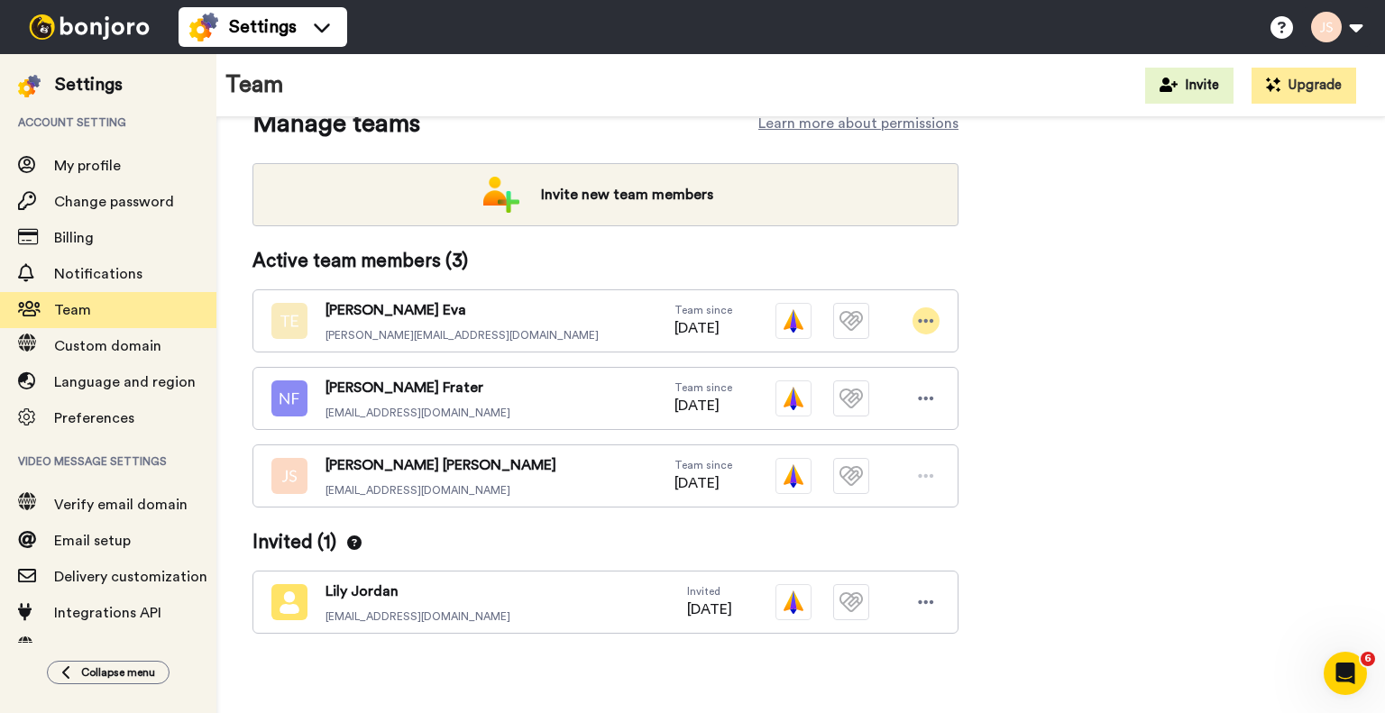
click at [929, 317] on icon at bounding box center [926, 321] width 16 height 18
click at [865, 385] on li "Delete user" at bounding box center [849, 380] width 182 height 29
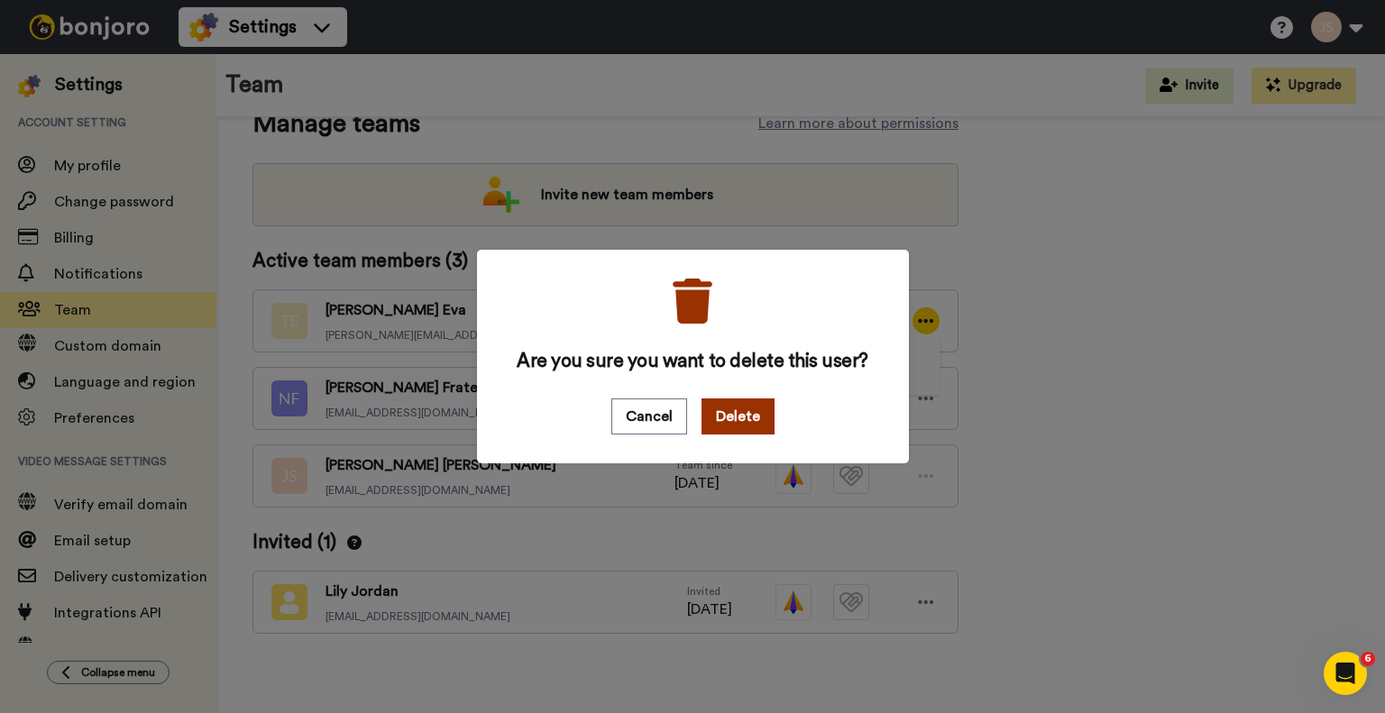
click at [730, 414] on button "Delete" at bounding box center [738, 417] width 73 height 36
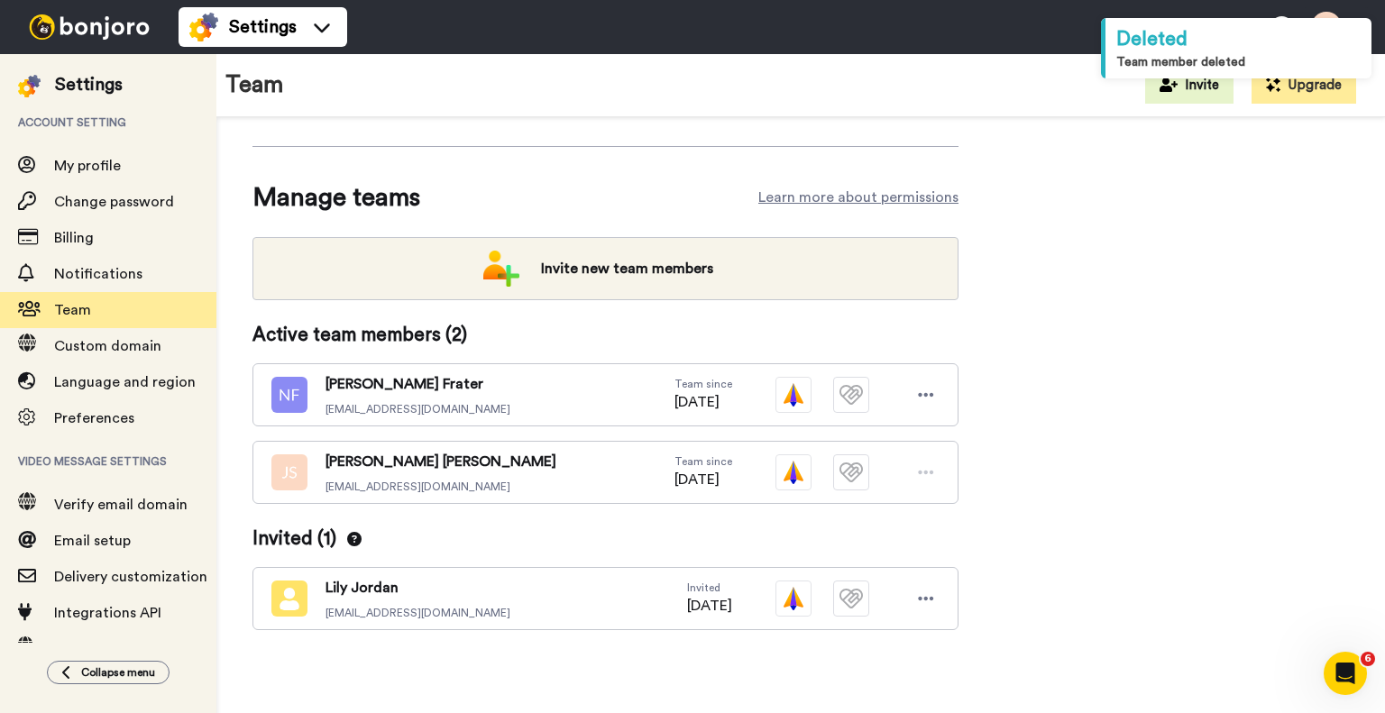
scroll to position [147, 0]
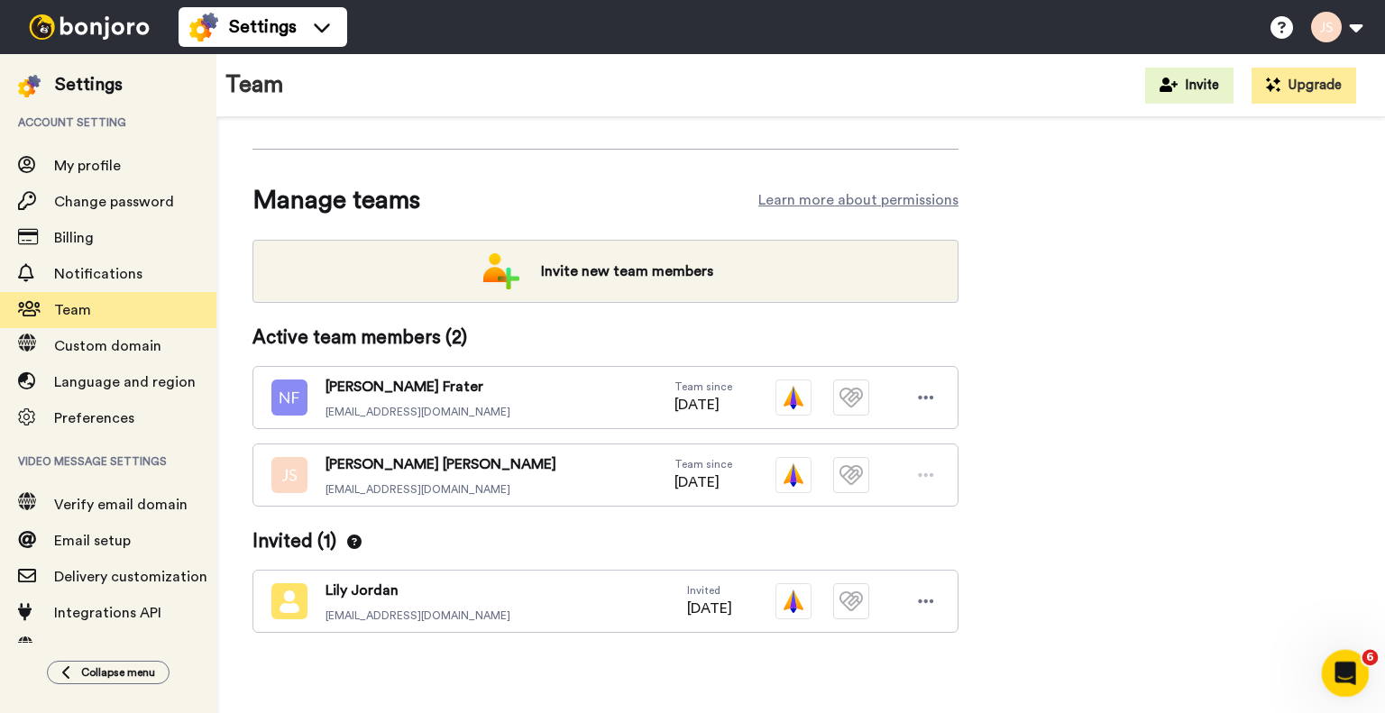
click at [1360, 671] on div "Open Intercom Messenger" at bounding box center [1343, 671] width 60 height 60
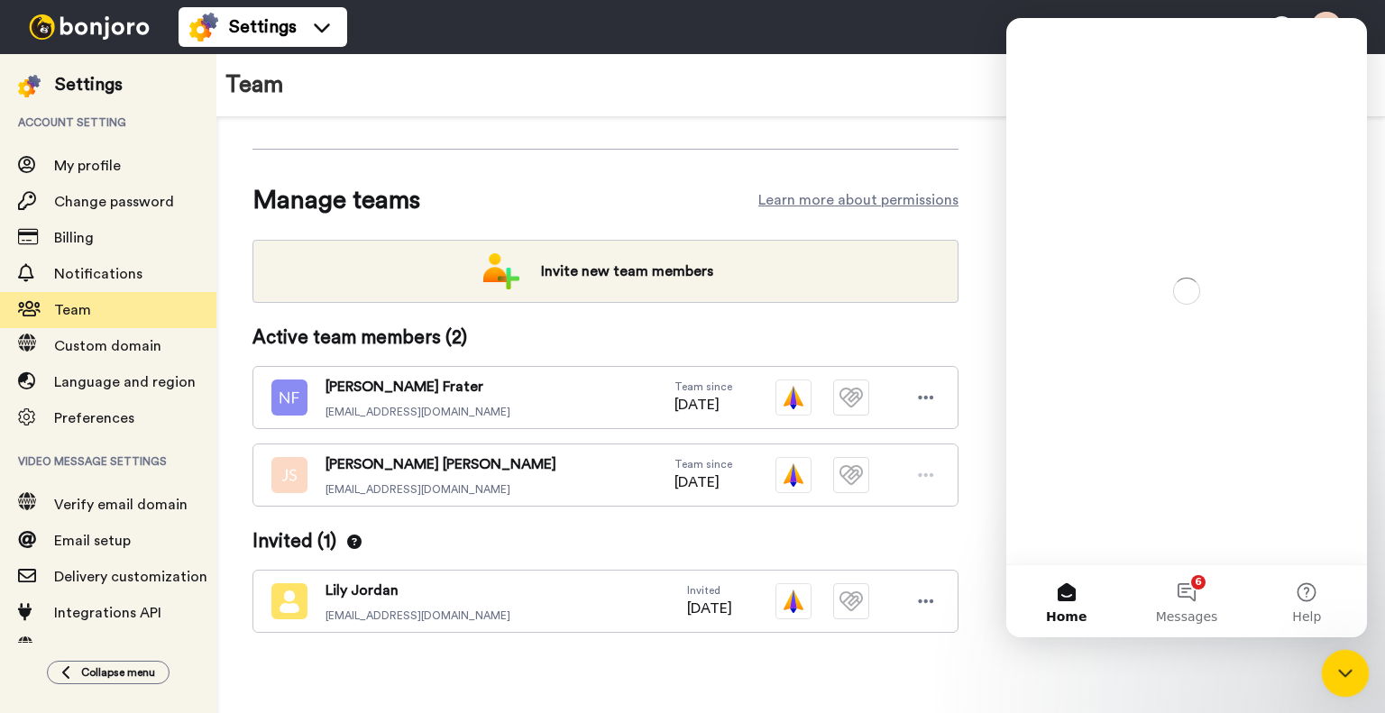
scroll to position [0, 0]
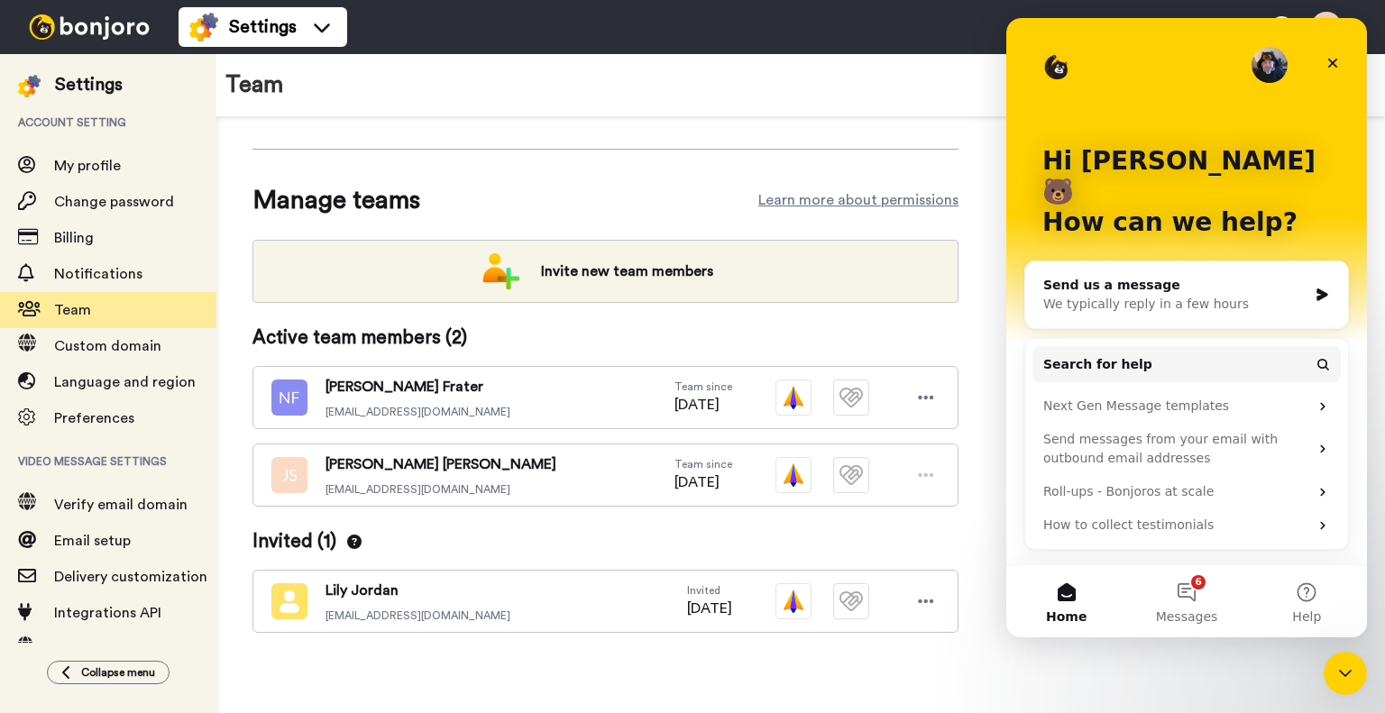
click at [1079, 295] on div "We typically reply in a few hours" at bounding box center [1175, 304] width 264 height 19
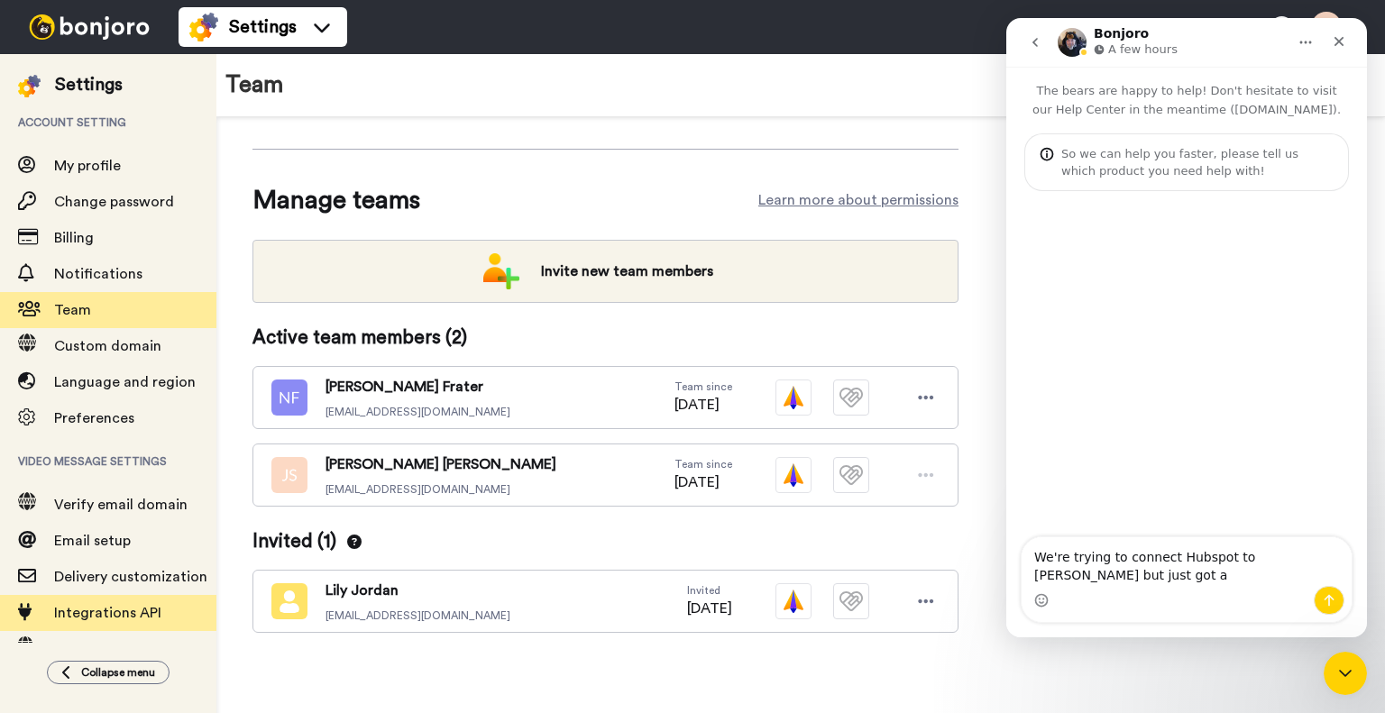
type textarea "We're trying to connect Hubspot to Bonjoro but just got a"
click at [101, 611] on span "Integrations API" at bounding box center [107, 613] width 107 height 14
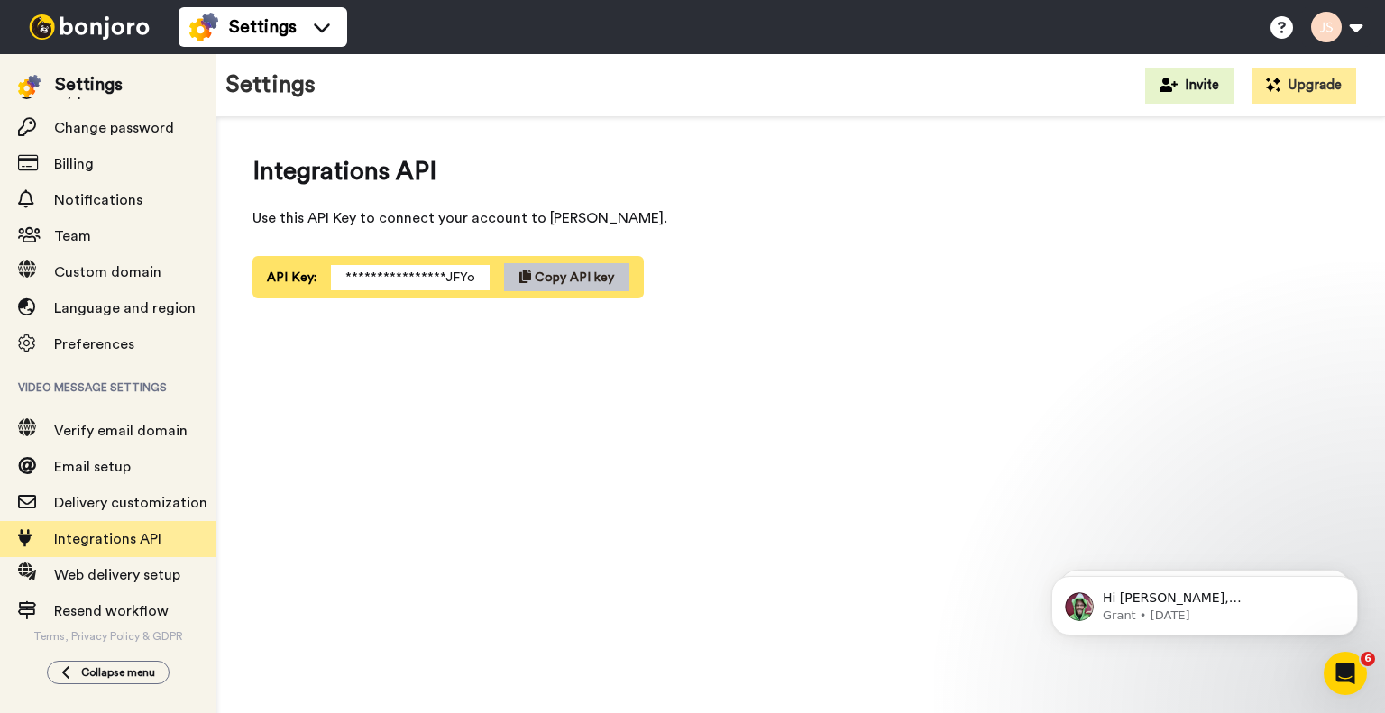
drag, startPoint x: 763, startPoint y: 486, endPoint x: 754, endPoint y: 492, distance: 11.0
click at [763, 486] on div "**********" at bounding box center [800, 420] width 1169 height 607
